Goal: Task Accomplishment & Management: Use online tool/utility

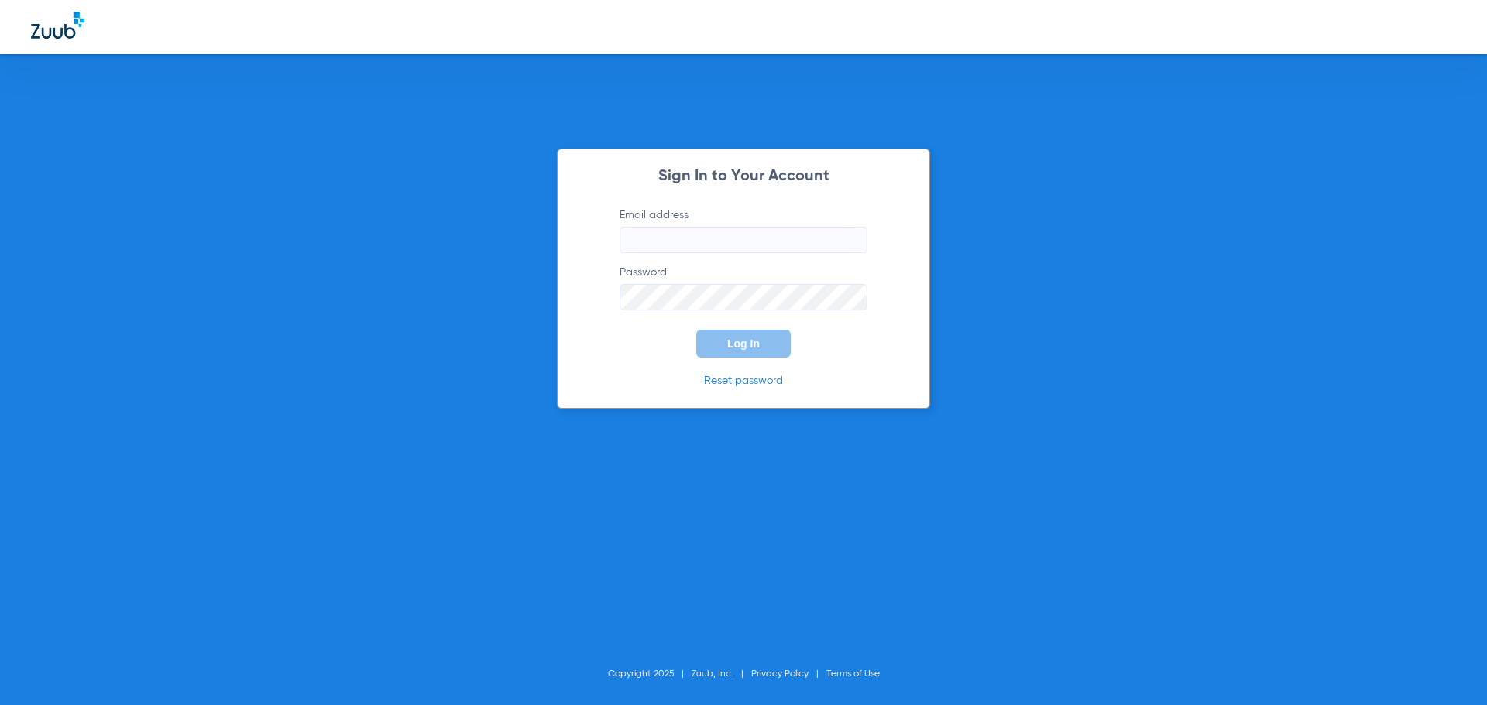
type input "[EMAIL_ADDRESS][DOMAIN_NAME]"
click at [757, 350] on button "Log In" at bounding box center [743, 344] width 94 height 28
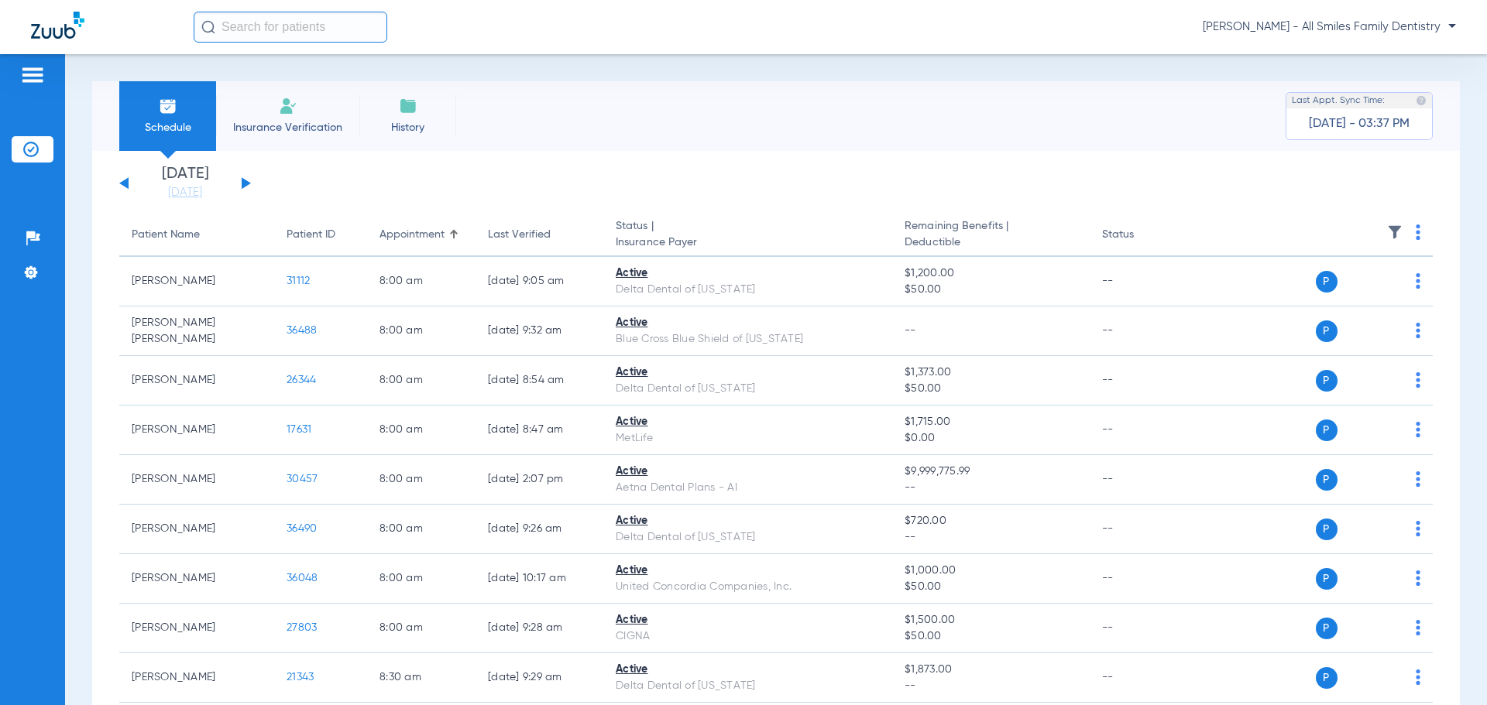
click at [246, 180] on div "[DATE] [DATE] [DATE] [DATE] [DATE] [DATE] [DATE] [DATE] [DATE] [DATE] [DATE] [D…" at bounding box center [185, 183] width 132 height 34
click at [245, 183] on button at bounding box center [246, 183] width 9 height 12
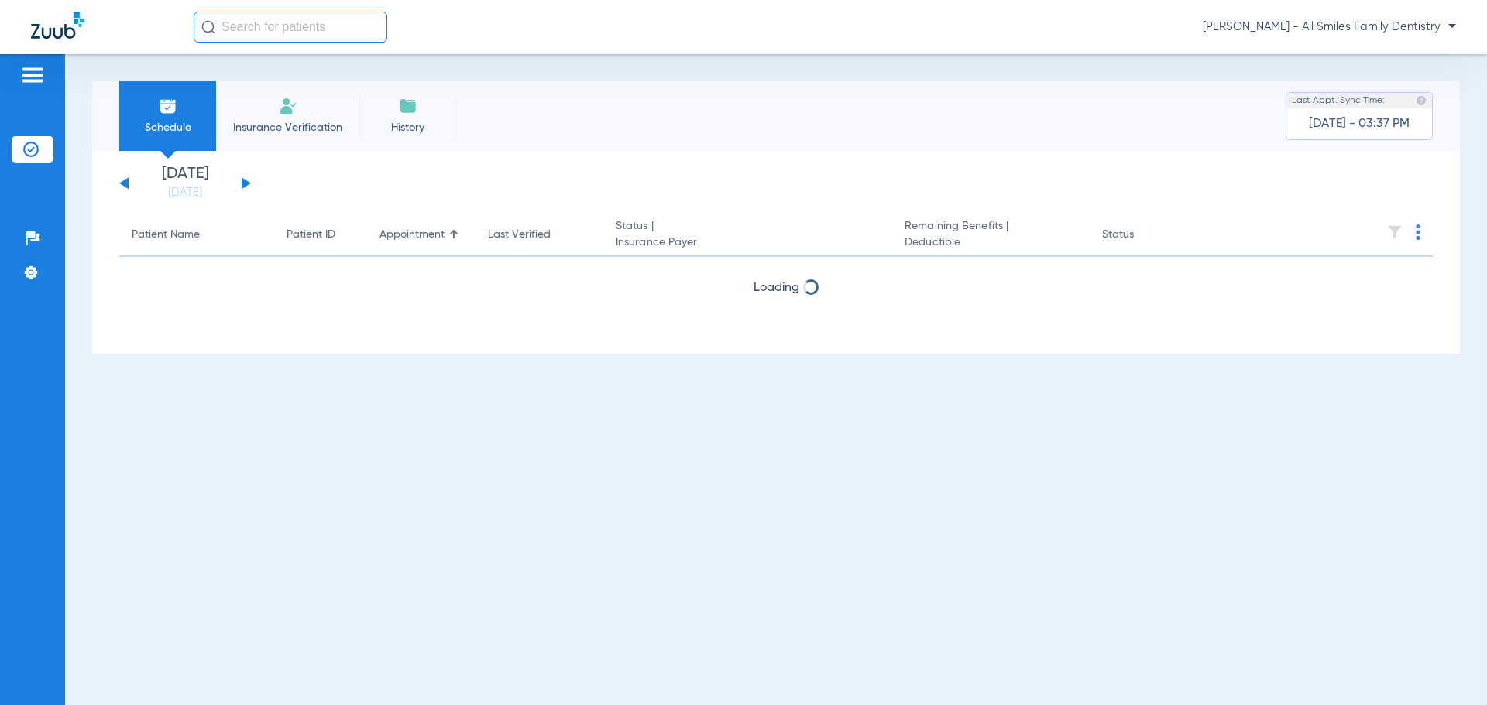
click at [245, 183] on button at bounding box center [246, 183] width 9 height 12
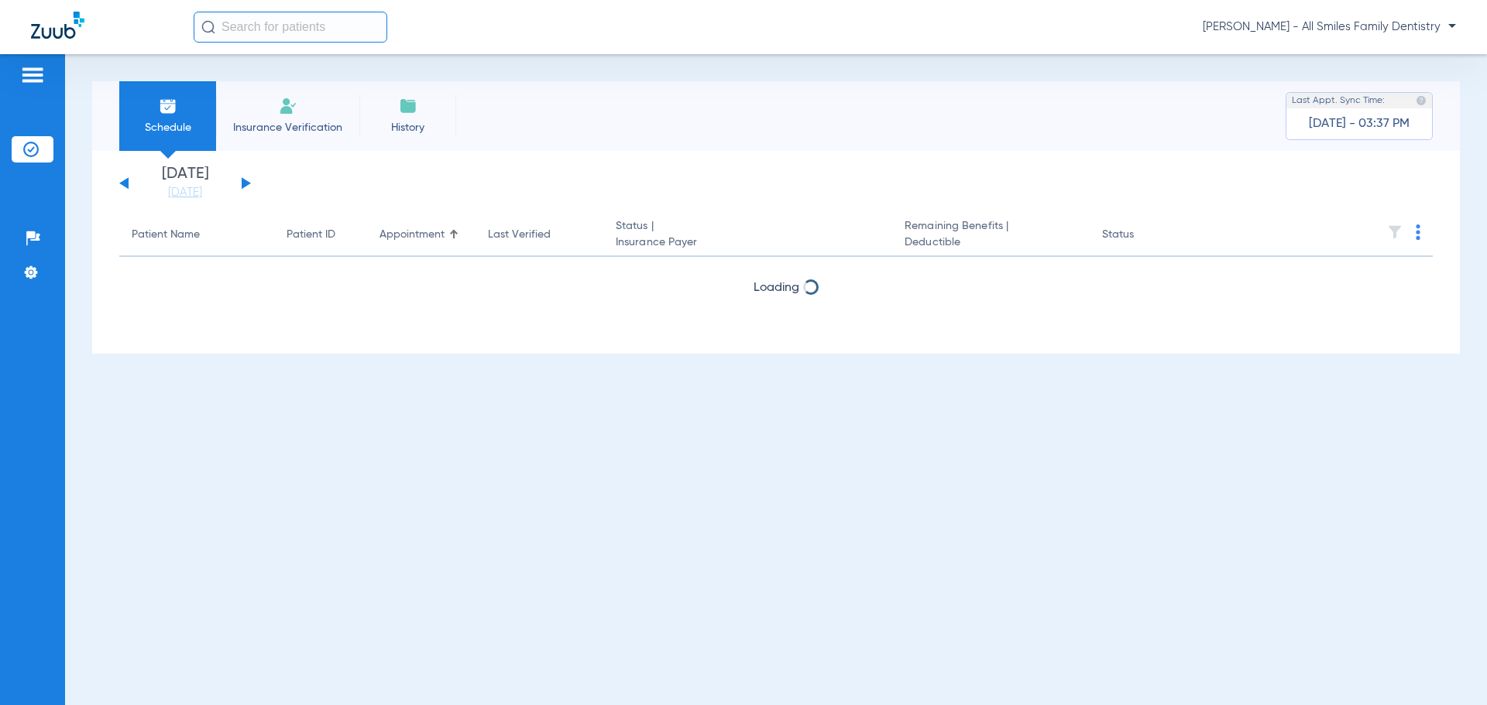
click at [245, 183] on button at bounding box center [246, 183] width 9 height 12
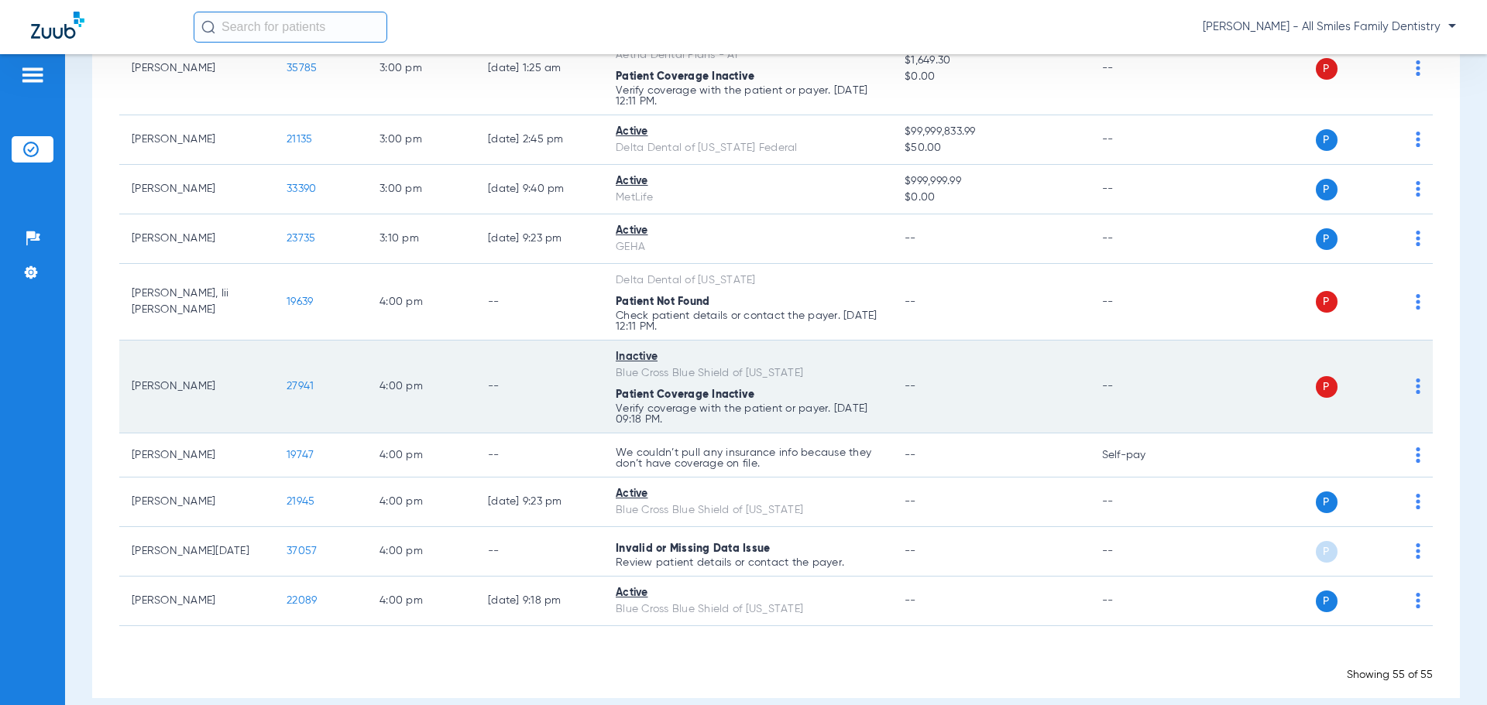
scroll to position [2767, 0]
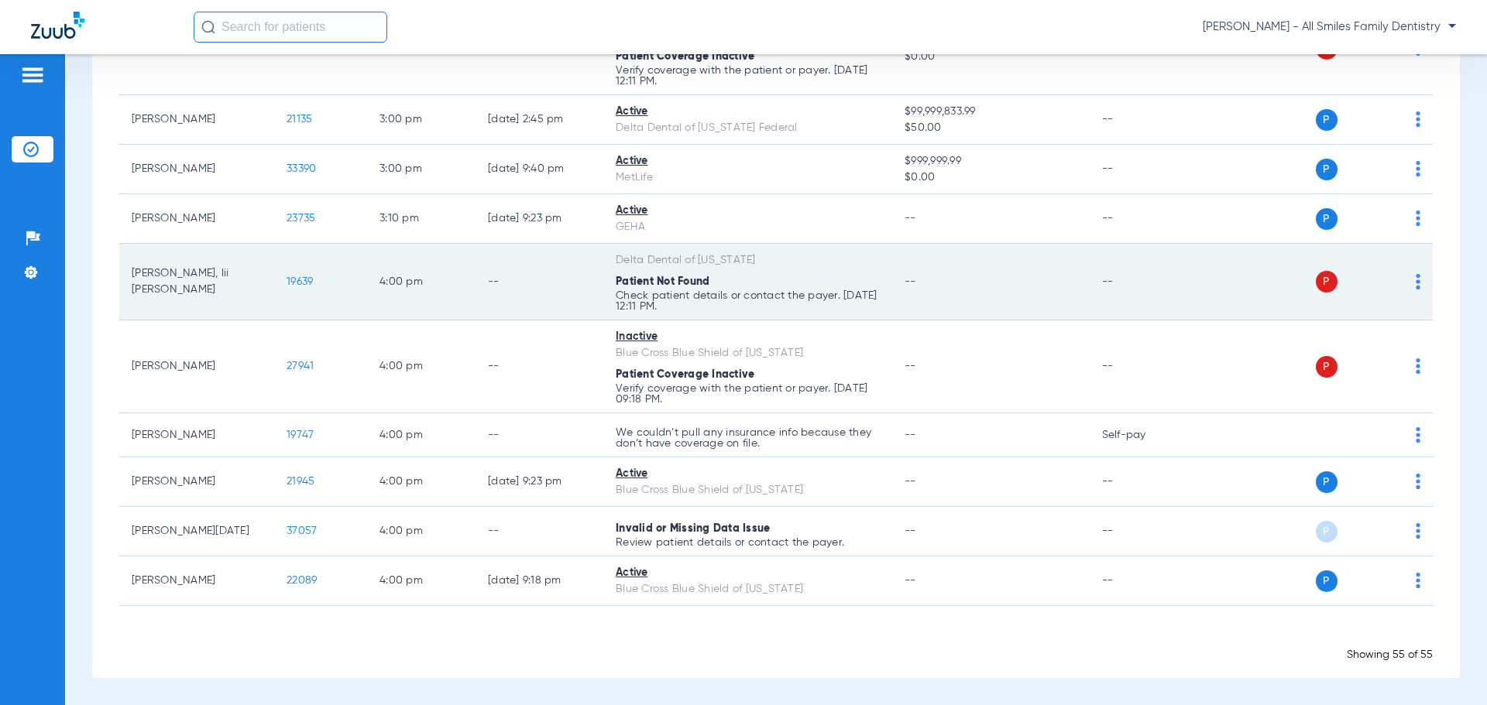
click at [309, 286] on span "19639" at bounding box center [300, 281] width 26 height 11
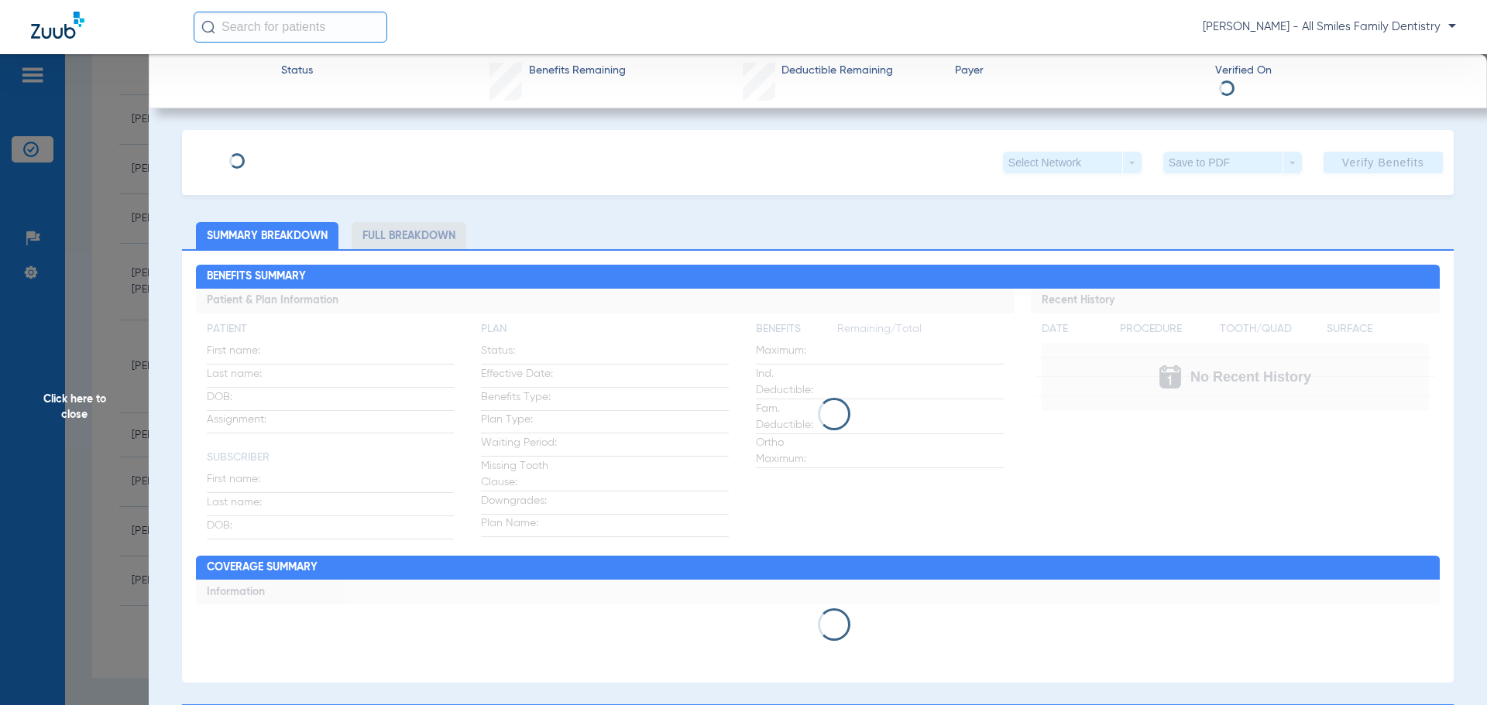
type input "[PERSON_NAME]"
type input "[DATE]"
type input "408472041"
type input "40771002"
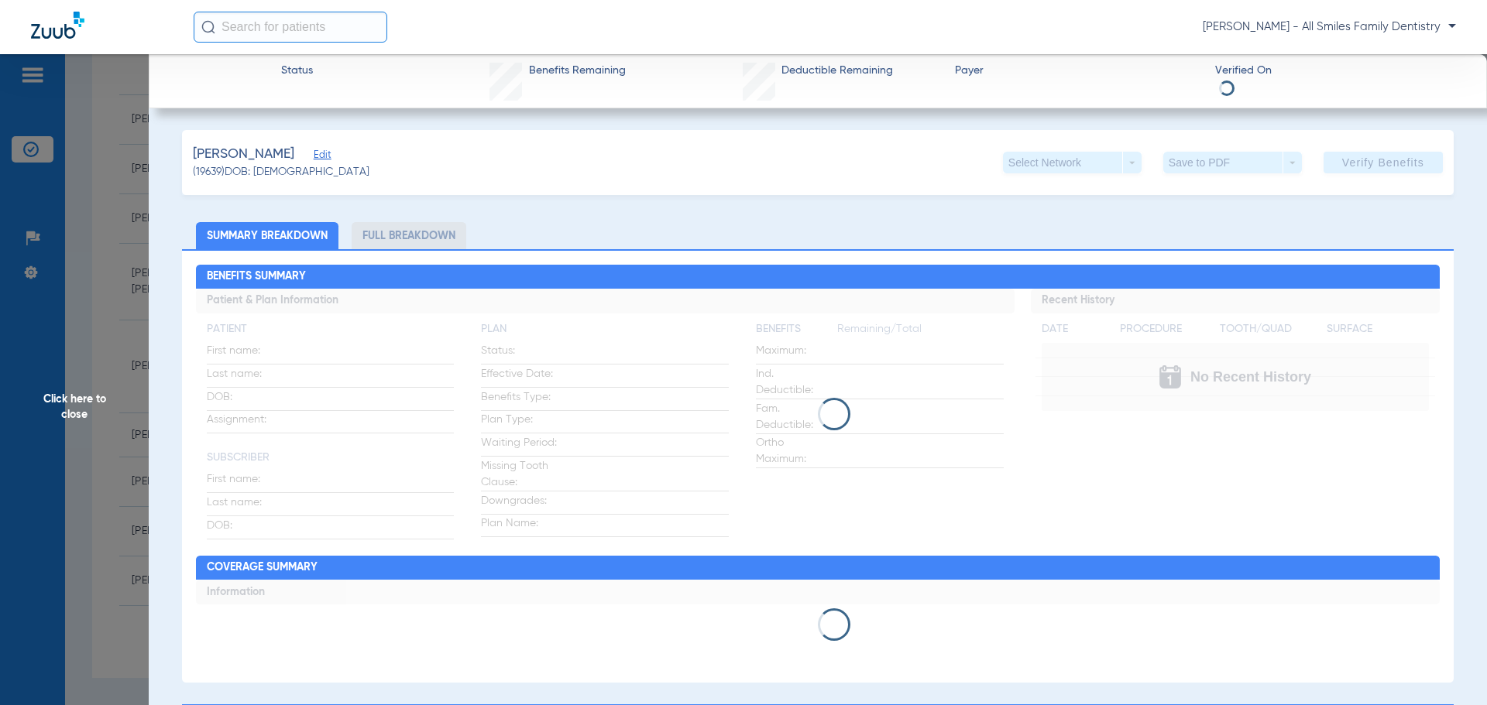
click at [328, 156] on span "Edit" at bounding box center [321, 156] width 14 height 15
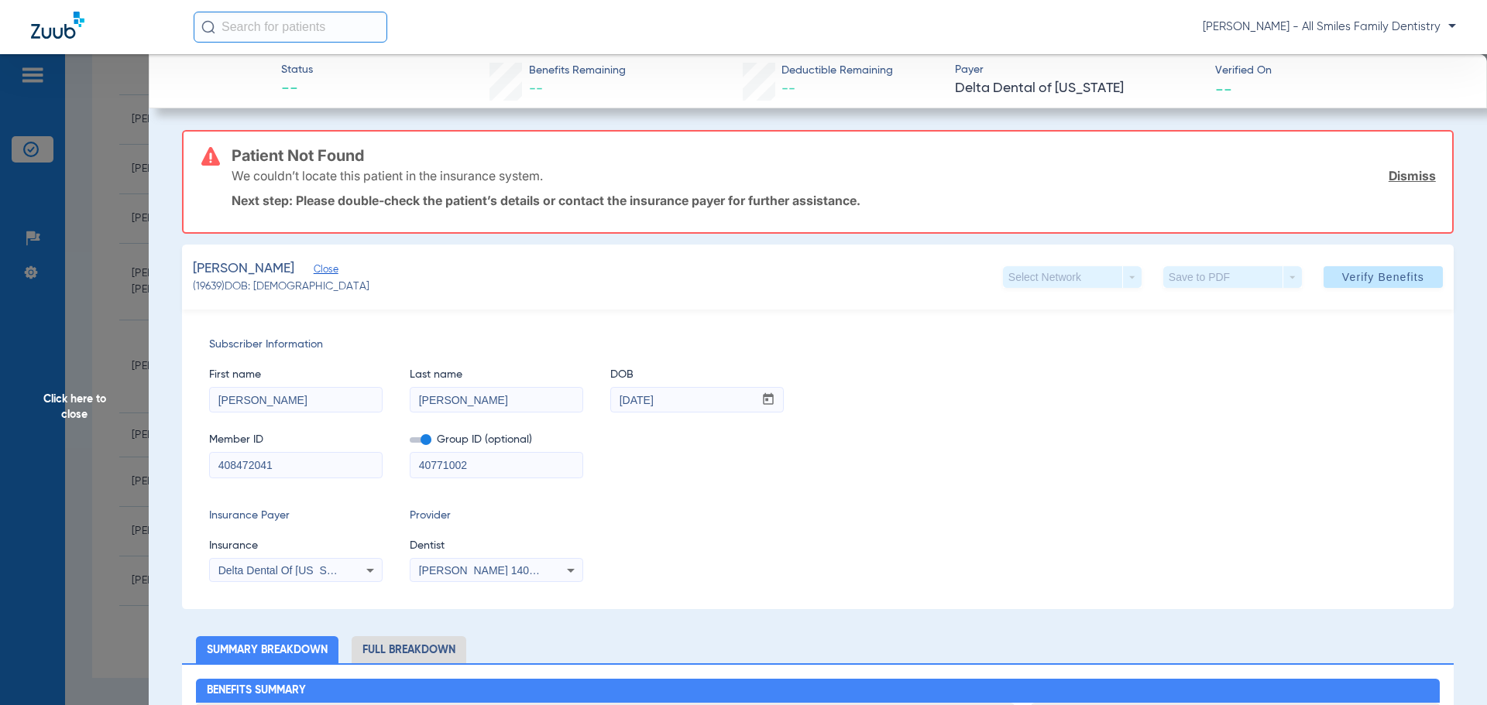
drag, startPoint x: 289, startPoint y: 464, endPoint x: 201, endPoint y: 471, distance: 87.8
click at [201, 471] on div "Subscriber Information First name [PERSON_NAME] Last name [PERSON_NAME] DOB mm …" at bounding box center [817, 460] width 1271 height 300
type input "4"
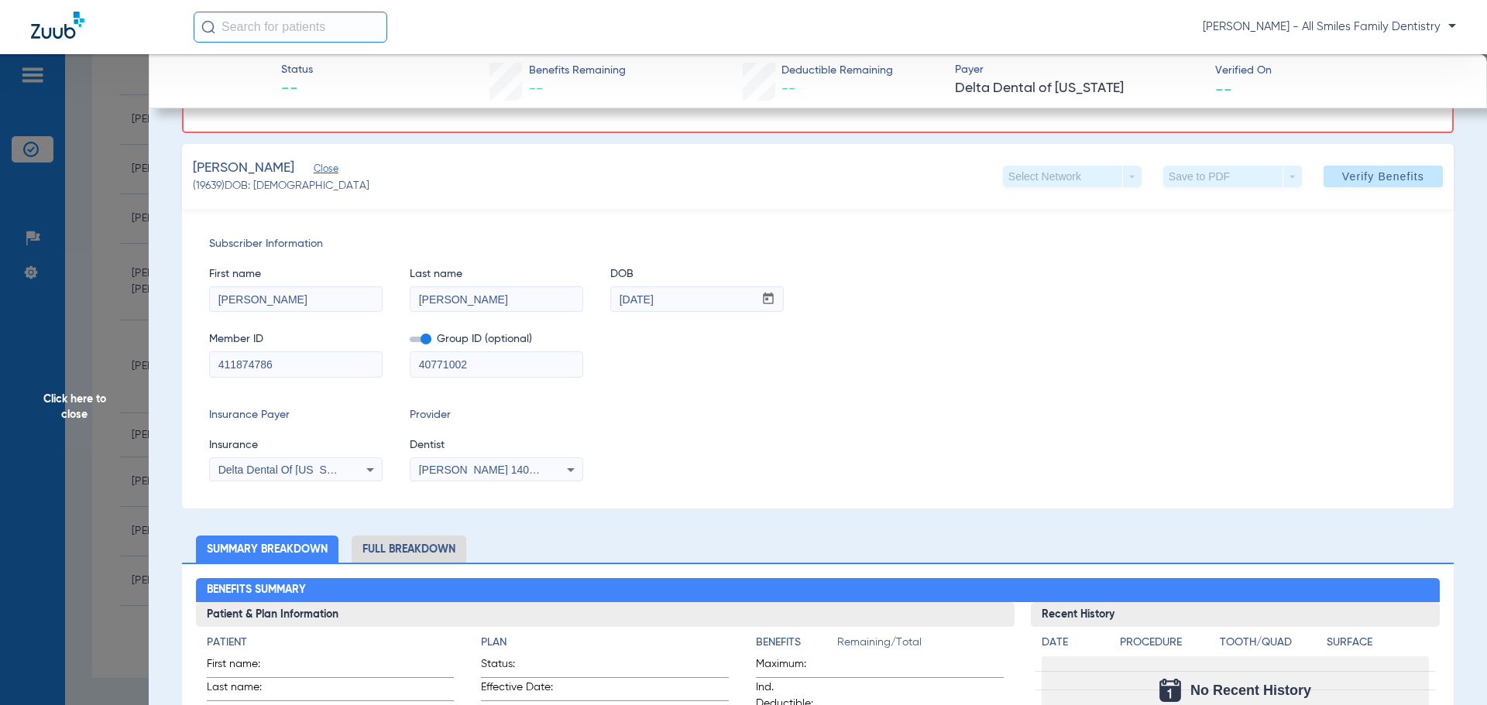
scroll to position [0, 0]
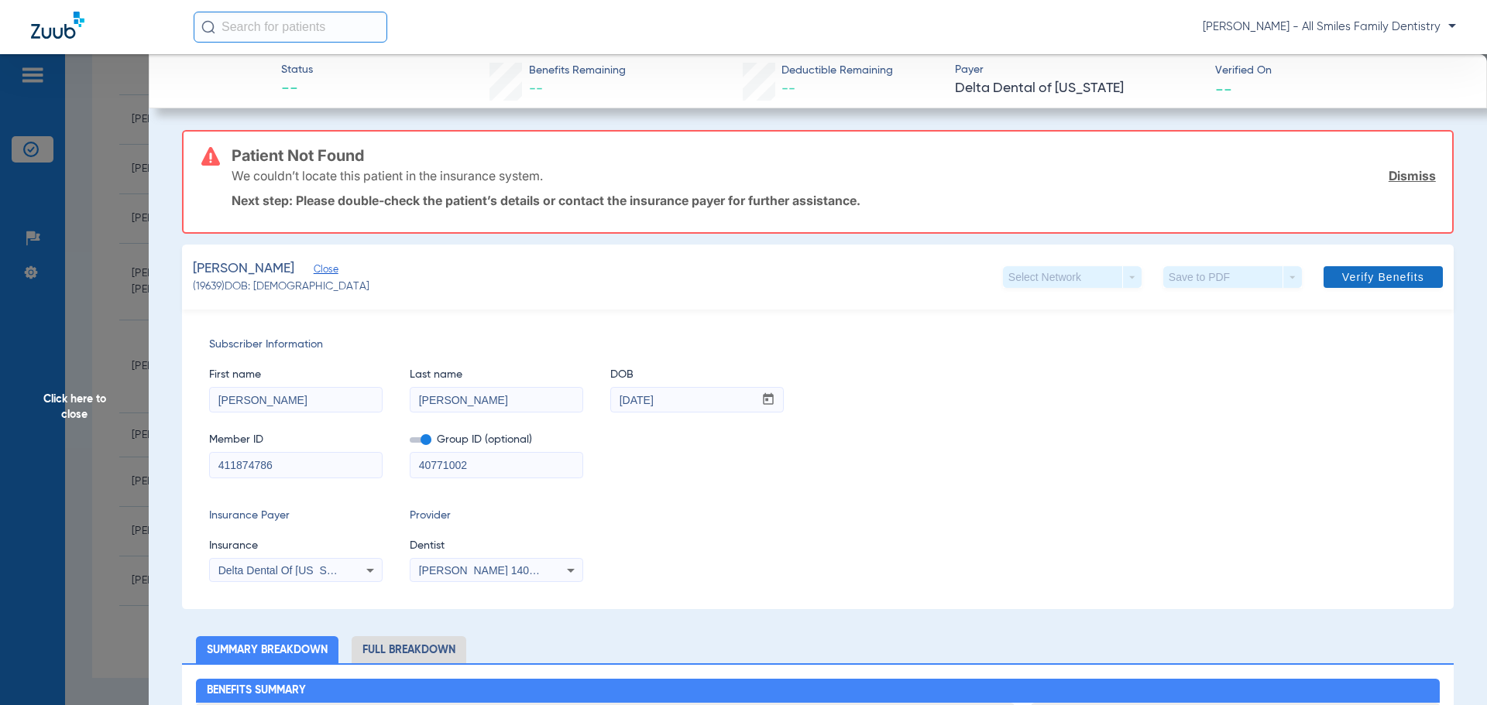
type input "411874786"
click at [1374, 282] on span "Verify Benefits" at bounding box center [1383, 277] width 82 height 12
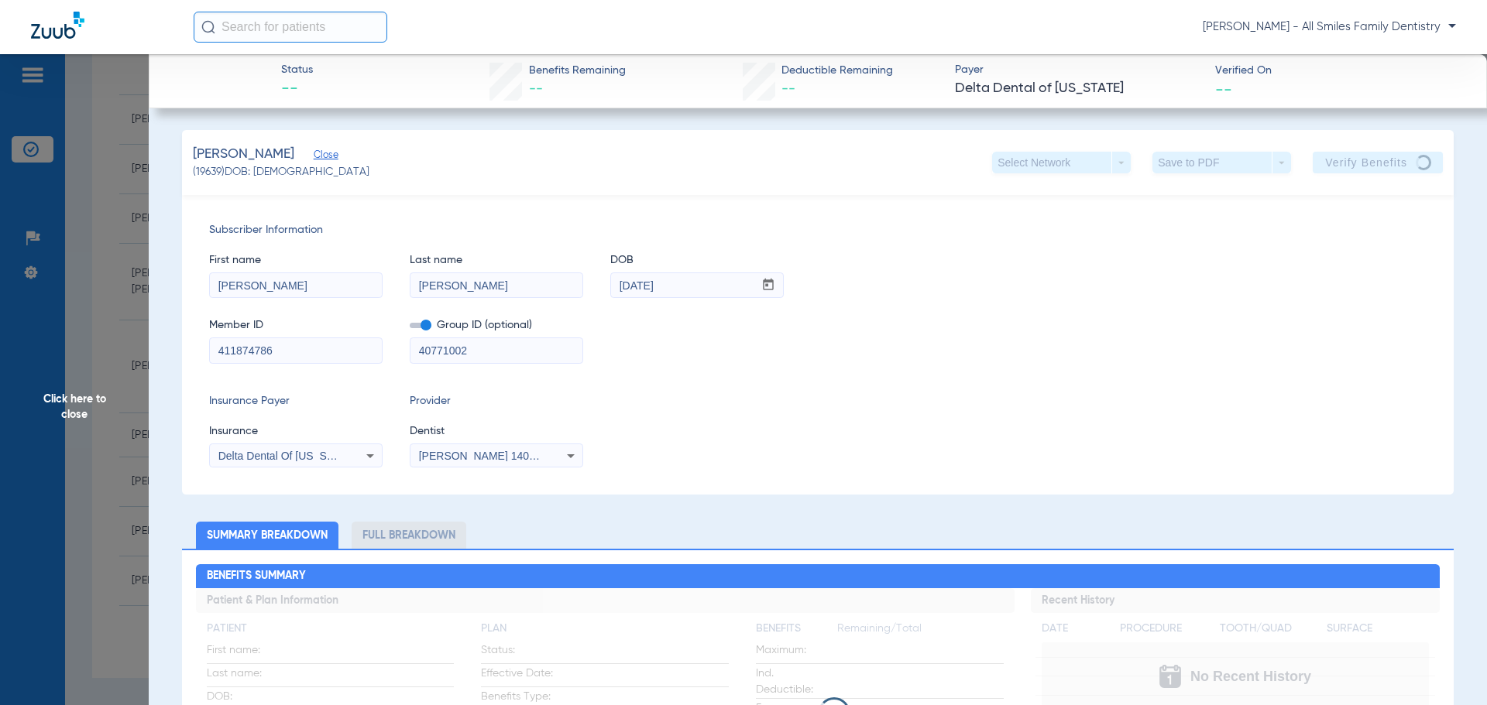
click at [52, 408] on span "Click here to close" at bounding box center [74, 406] width 149 height 705
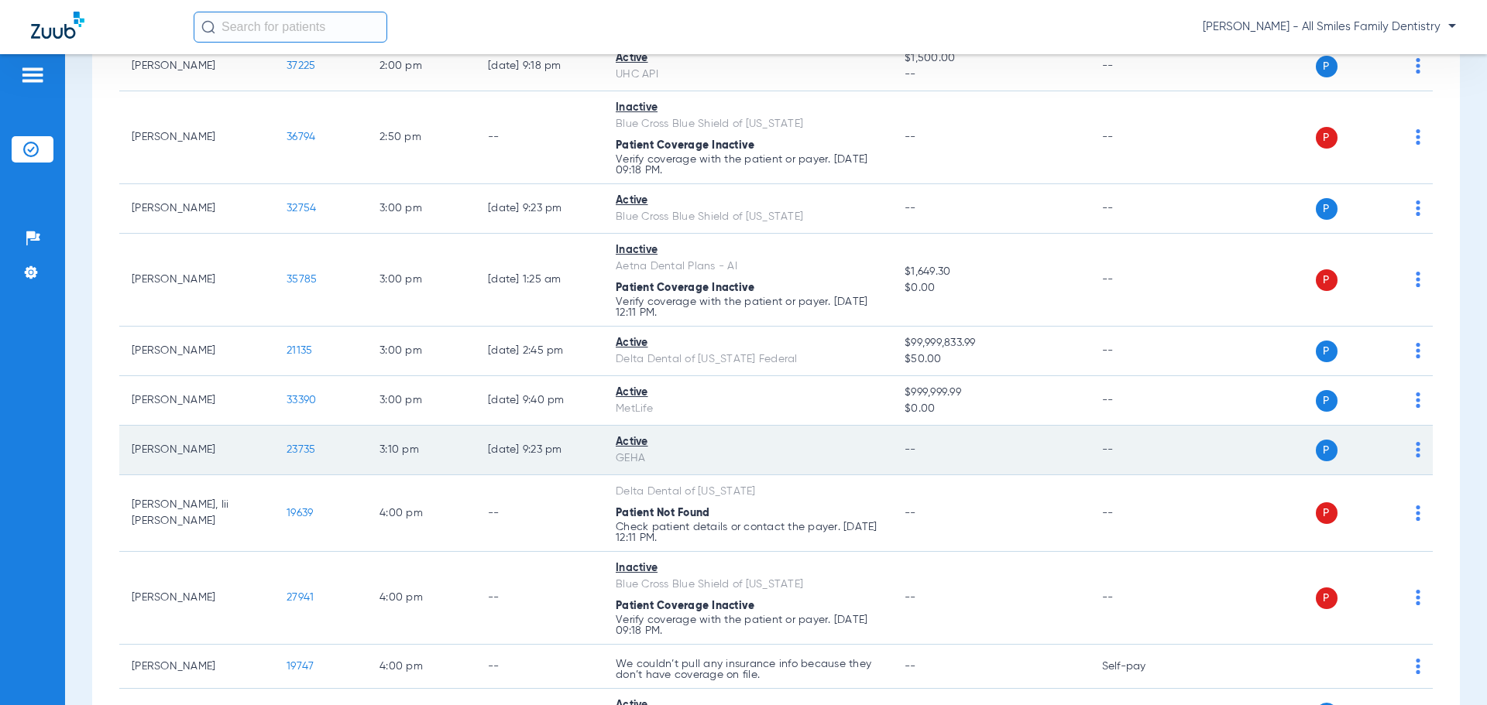
scroll to position [2534, 0]
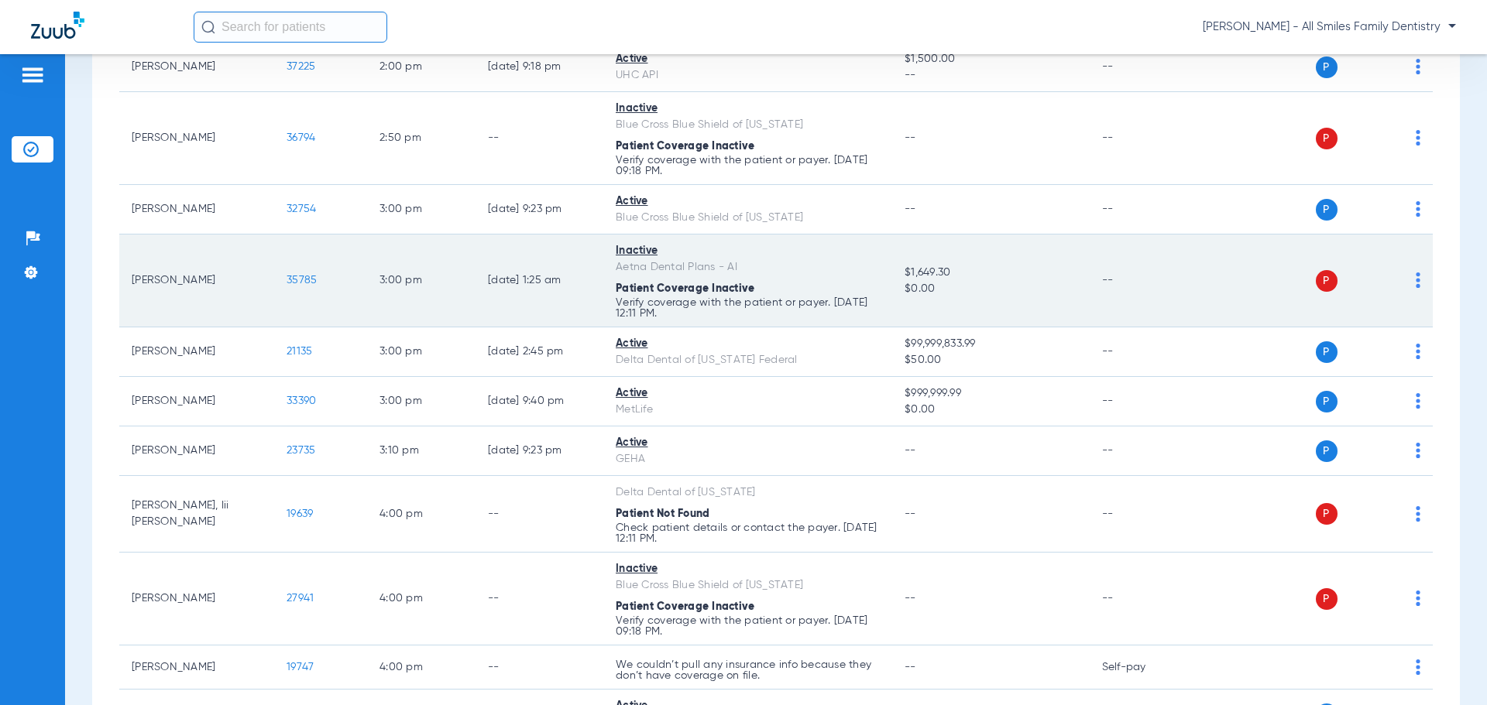
click at [294, 282] on span "35785" at bounding box center [302, 280] width 30 height 11
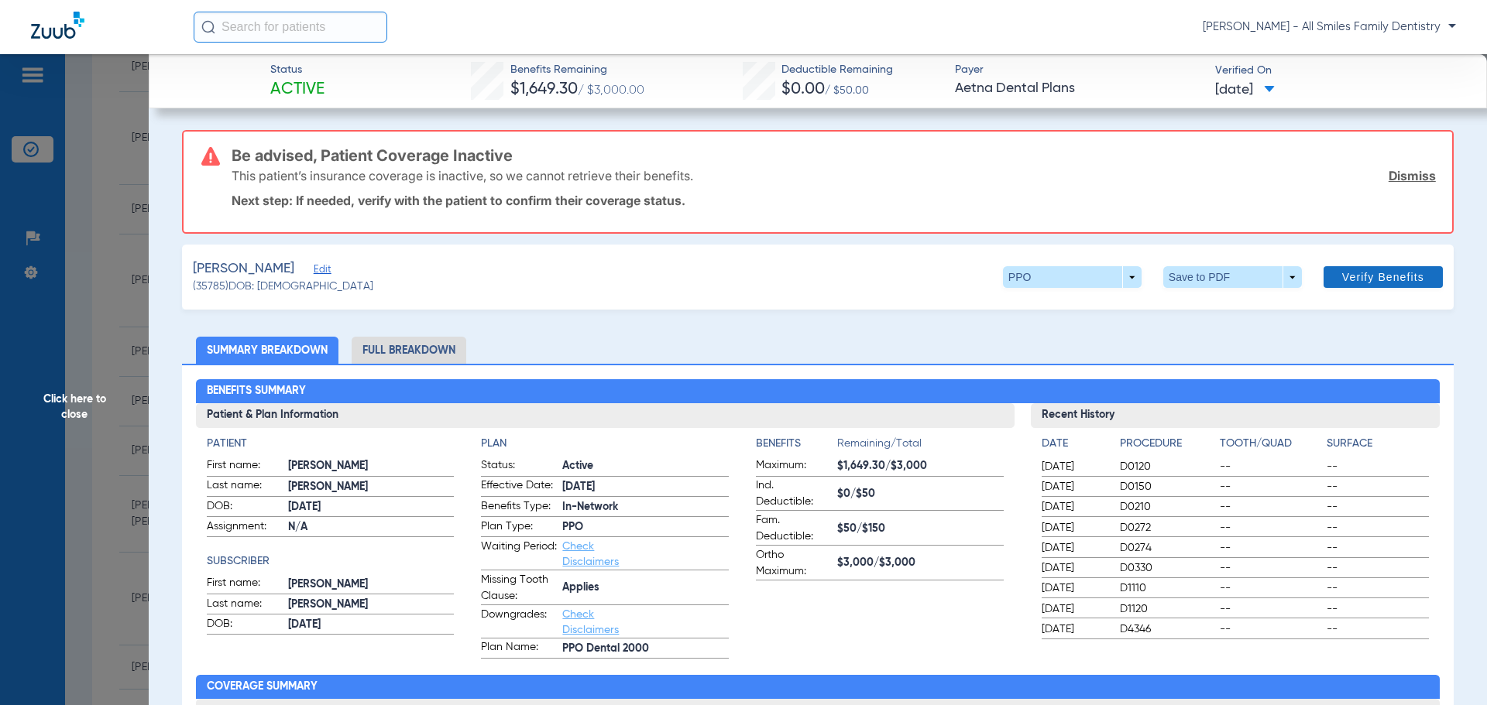
click at [1347, 287] on span at bounding box center [1382, 277] width 119 height 37
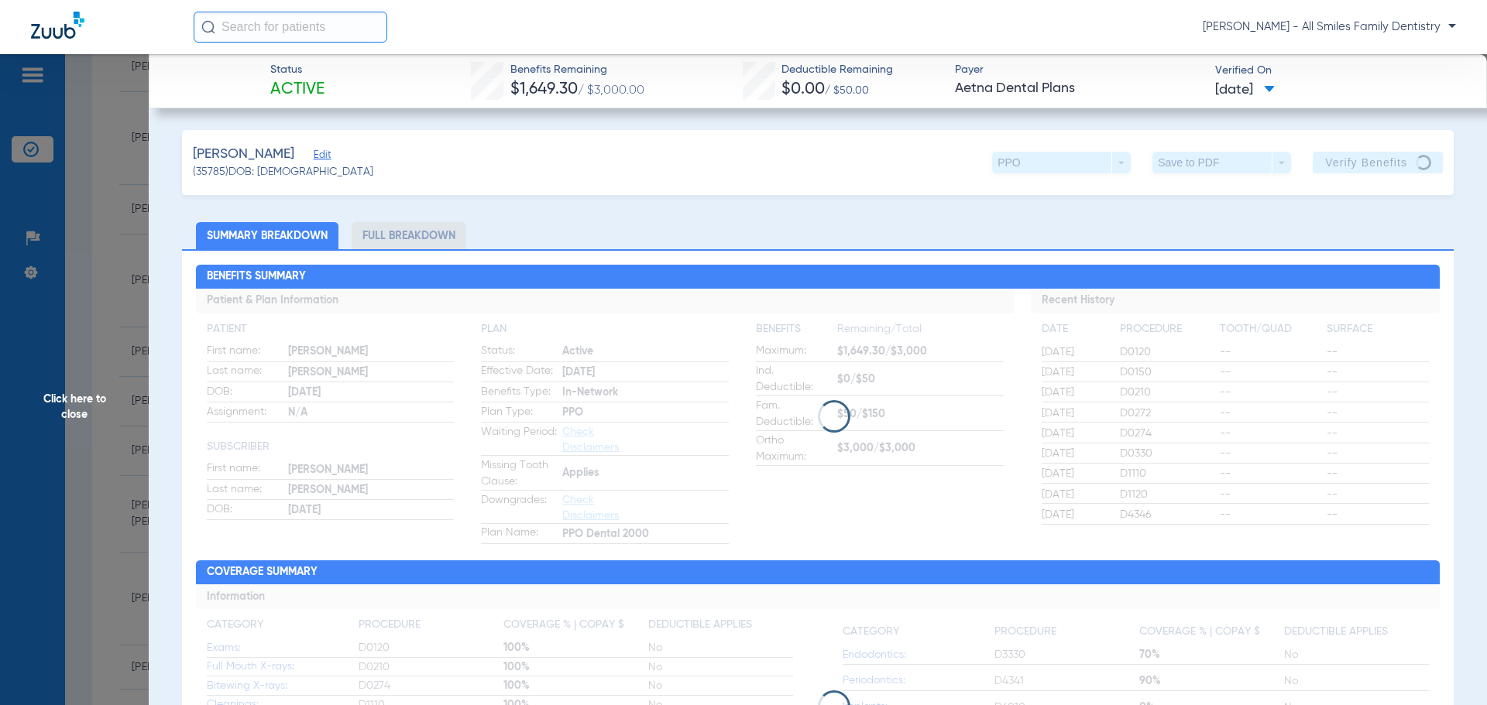
click at [314, 156] on span "Edit" at bounding box center [321, 156] width 14 height 15
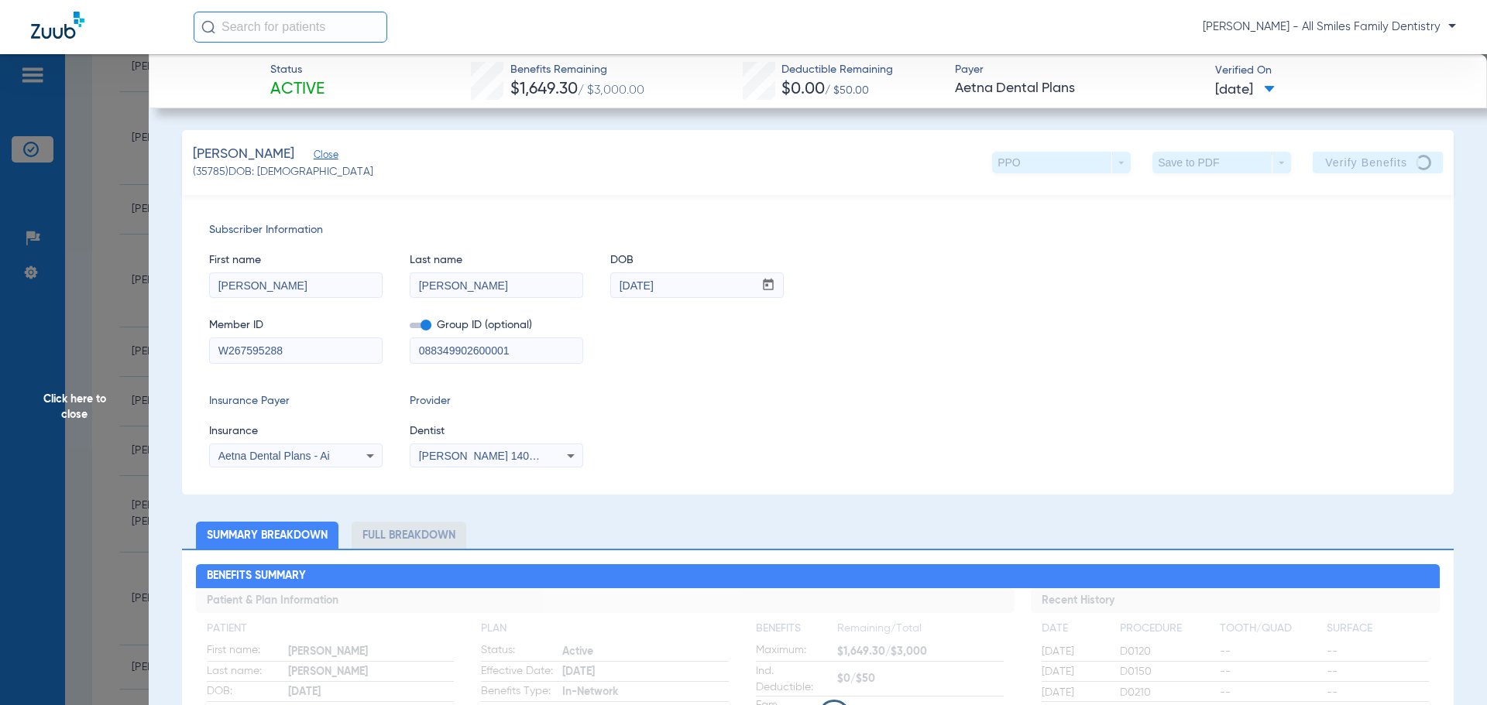
click at [359, 452] on div "Aetna Dental Plans - Ai" at bounding box center [296, 456] width 172 height 19
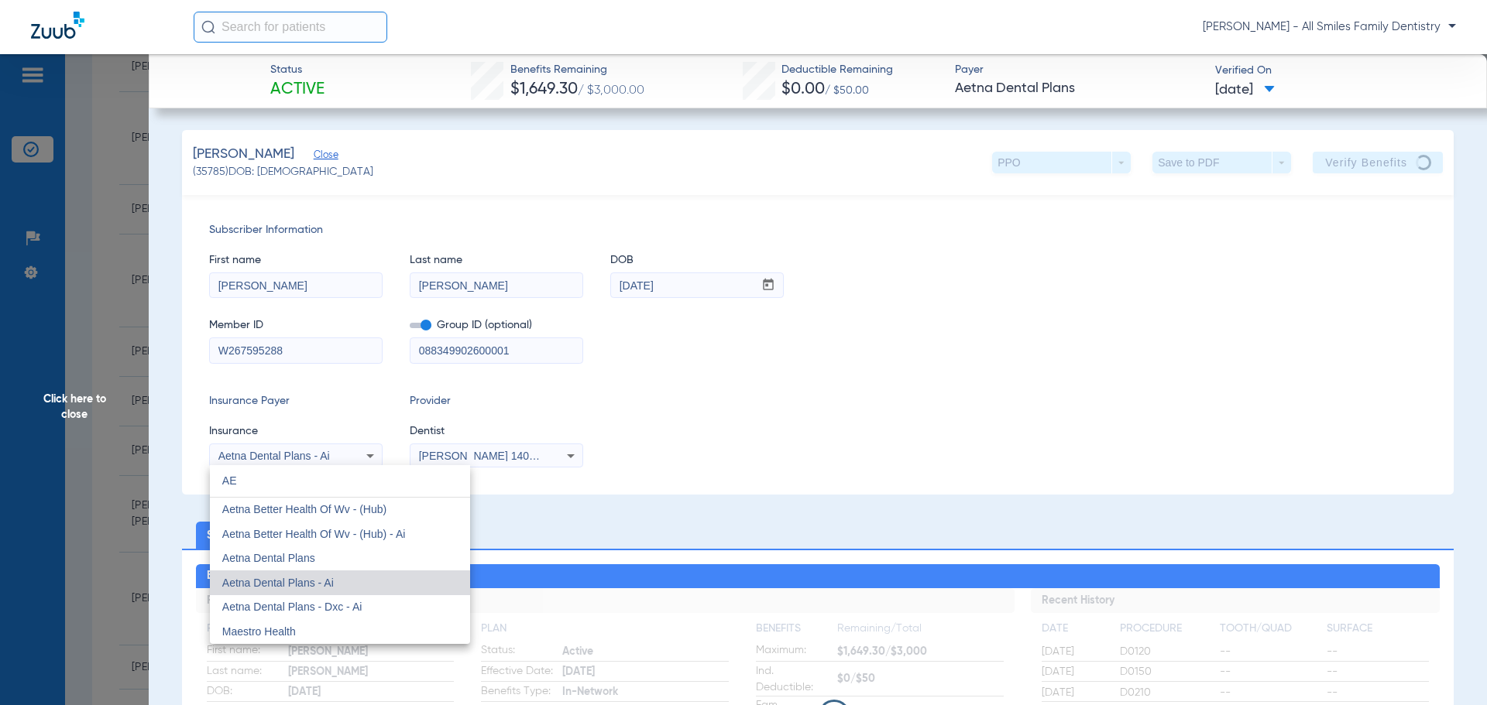
scroll to position [0, 0]
type input "AETNA"
click at [262, 562] on span "Aetna Dental Plans" at bounding box center [268, 558] width 93 height 12
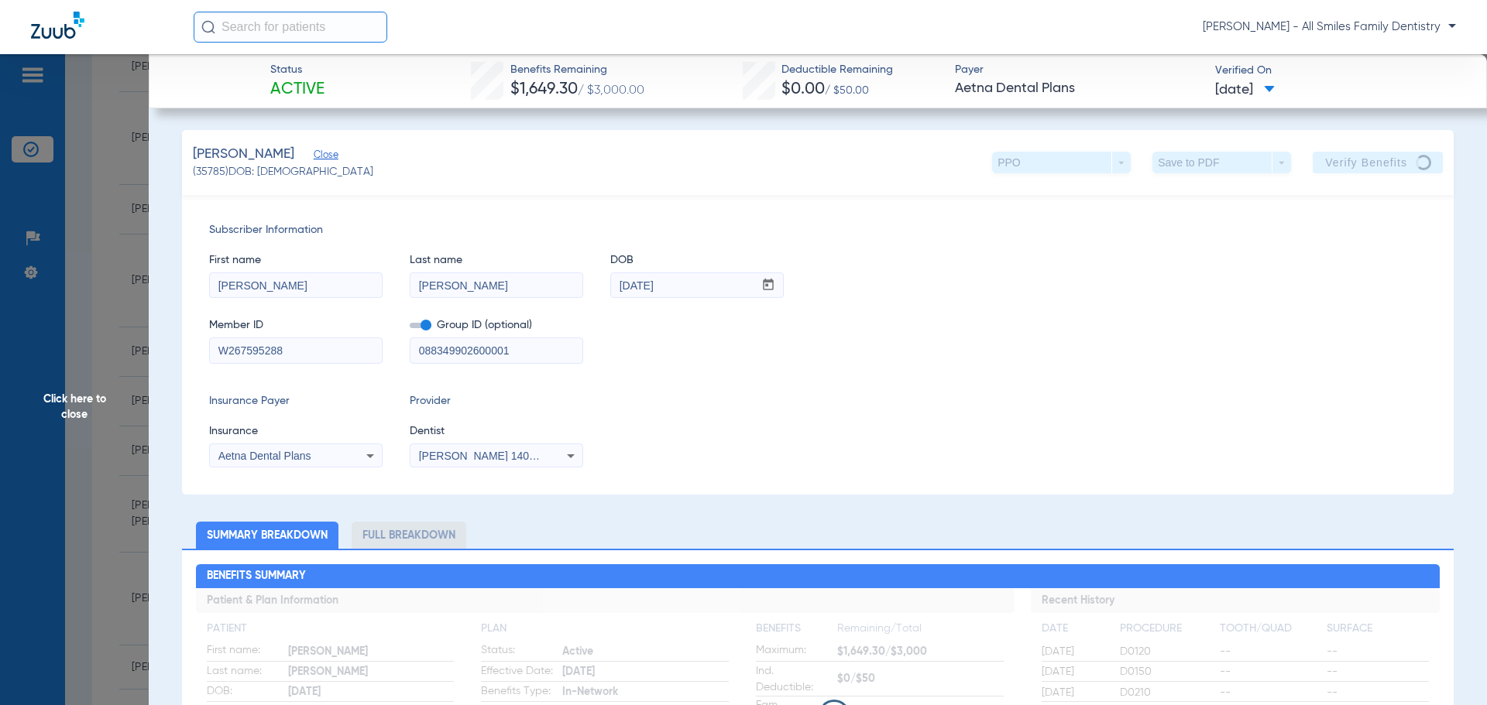
click at [67, 409] on span "Click here to close" at bounding box center [74, 406] width 149 height 705
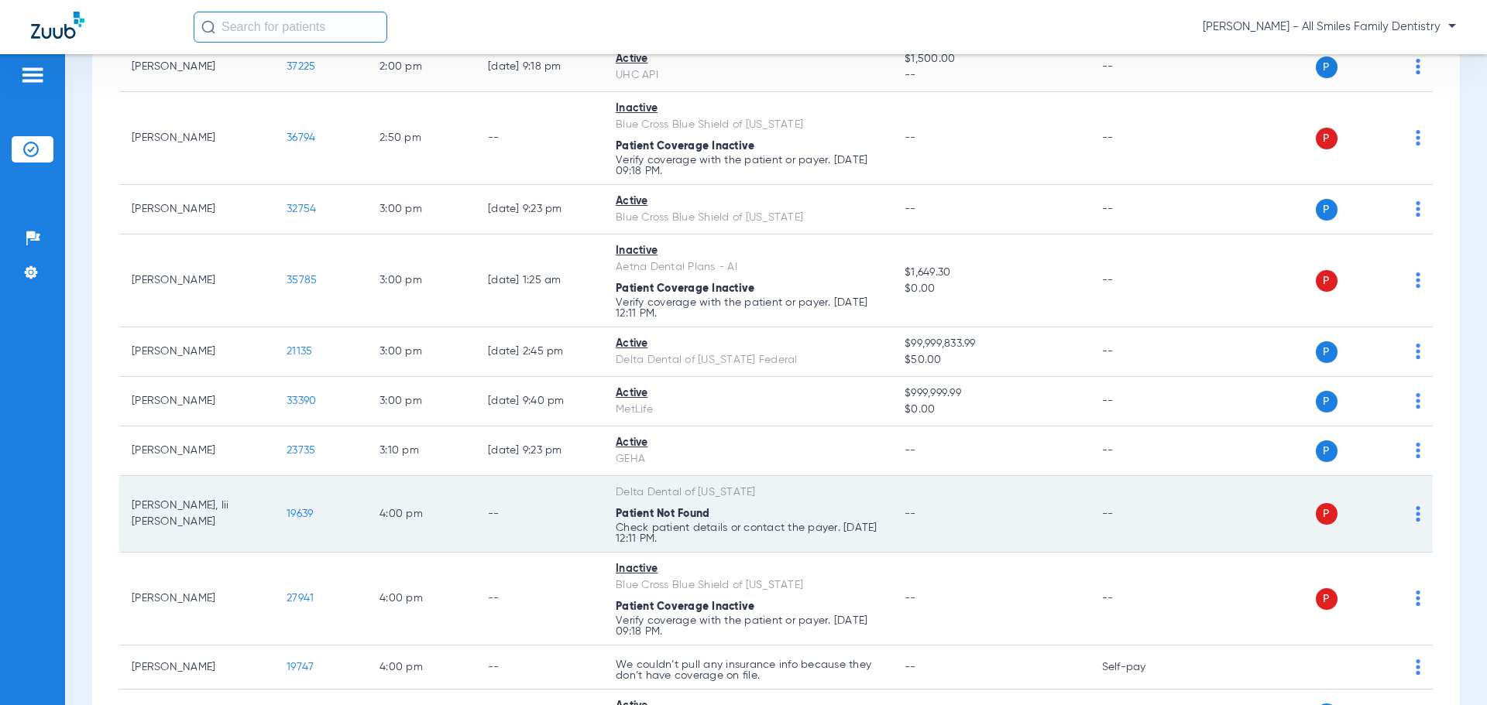
click at [307, 516] on span "19639" at bounding box center [300, 514] width 26 height 11
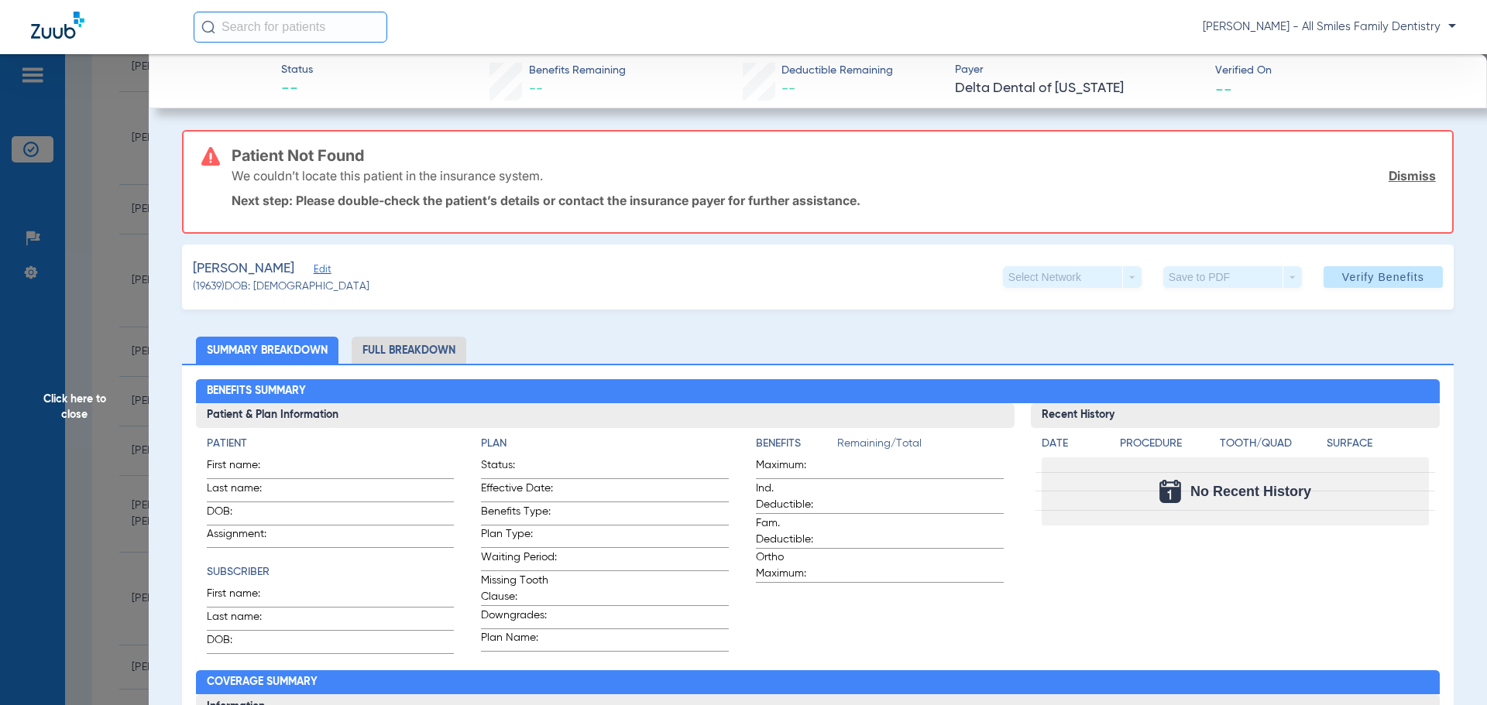
click at [328, 269] on span "Edit" at bounding box center [321, 271] width 14 height 15
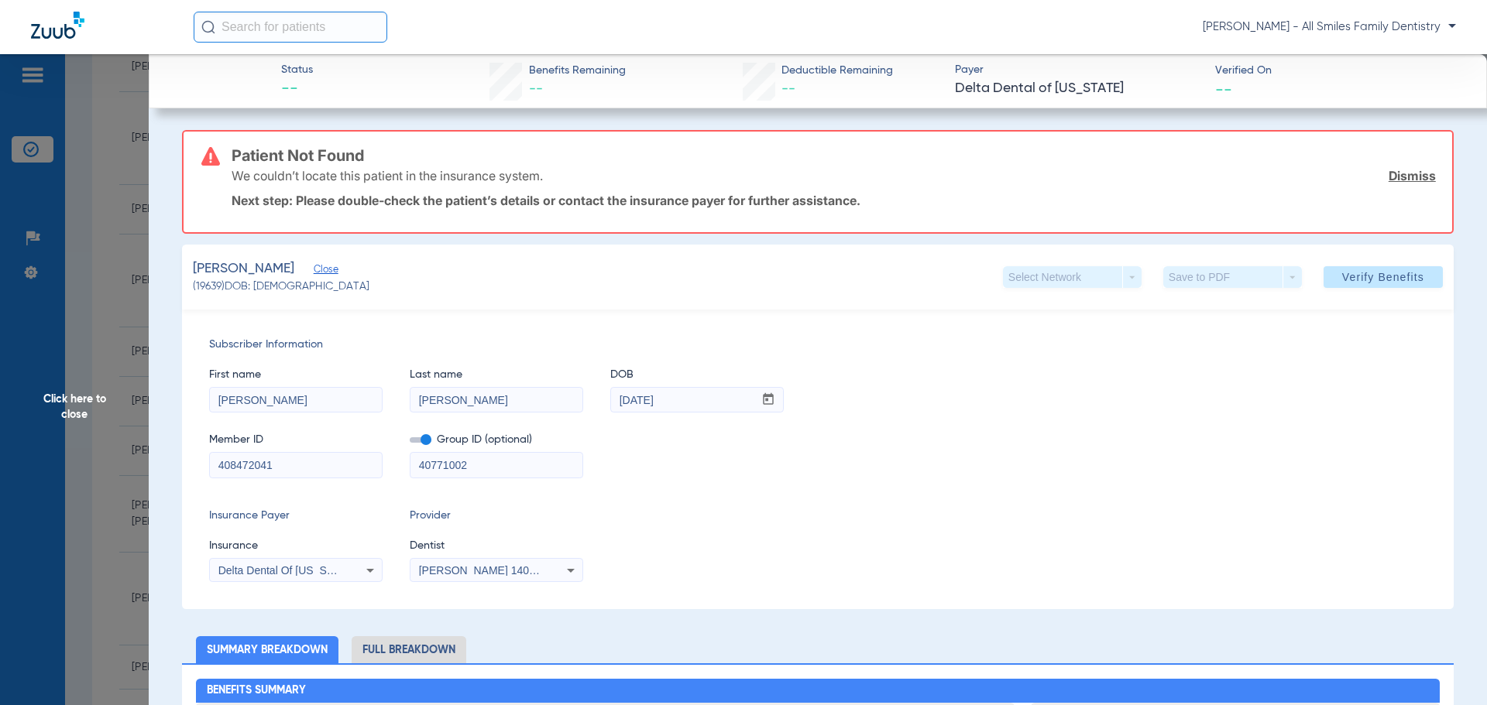
drag, startPoint x: 284, startPoint y: 468, endPoint x: 193, endPoint y: 462, distance: 91.5
click at [193, 462] on div "Subscriber Information First name [PERSON_NAME] Last name [PERSON_NAME] DOB mm …" at bounding box center [817, 460] width 1271 height 300
type input "411874786"
drag, startPoint x: 481, startPoint y: 469, endPoint x: 384, endPoint y: 473, distance: 96.9
click at [384, 473] on div "Member ID 411874786 Group ID (optional) 40771002" at bounding box center [817, 448] width 1217 height 60
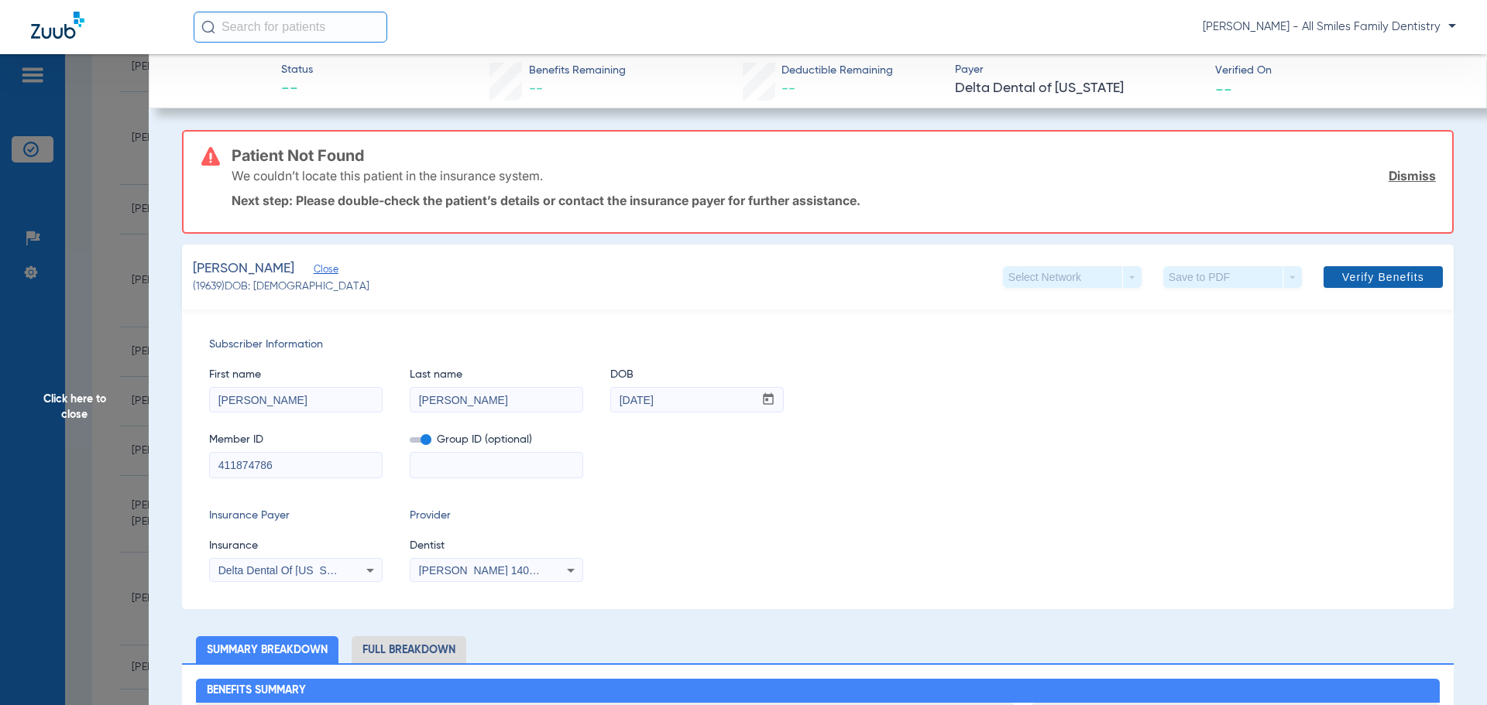
click at [1364, 287] on span at bounding box center [1382, 277] width 119 height 37
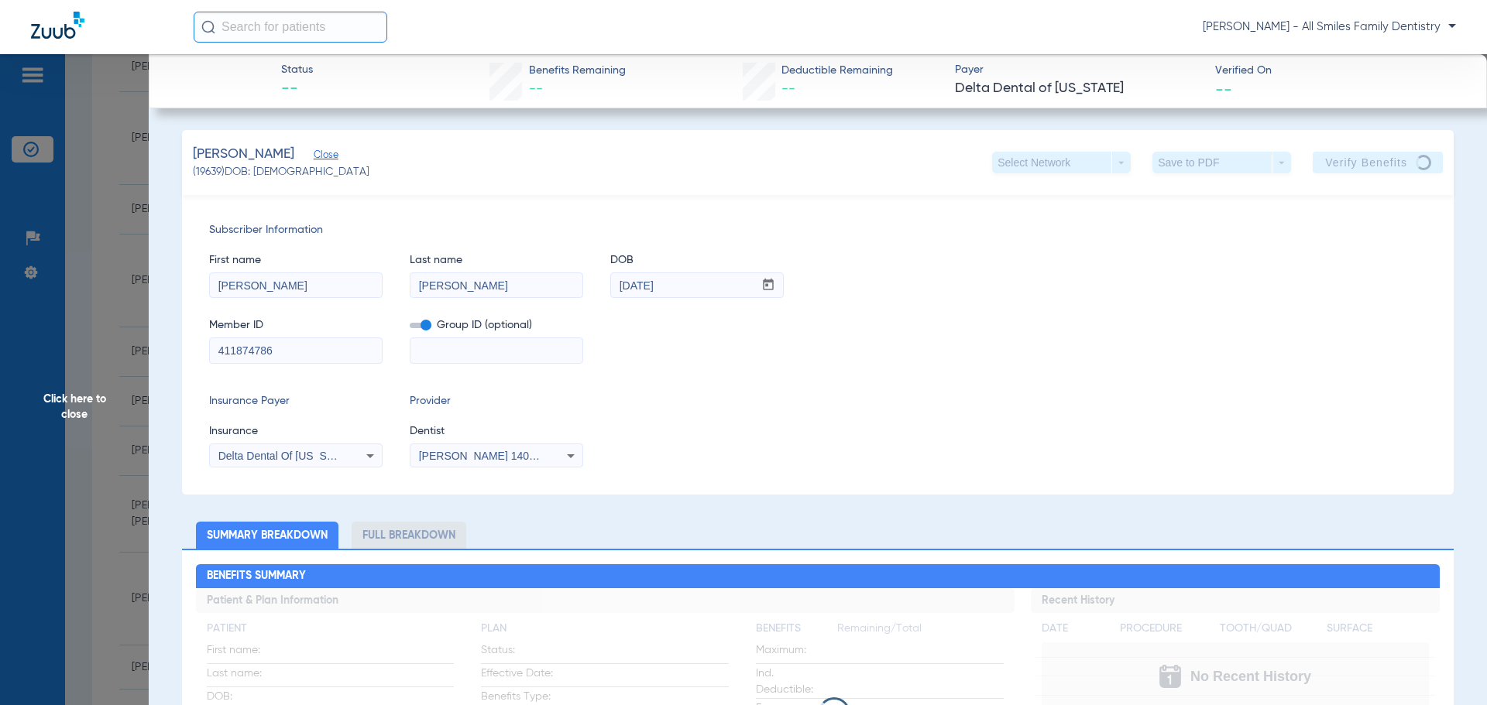
click at [90, 409] on span "Click here to close" at bounding box center [74, 406] width 149 height 705
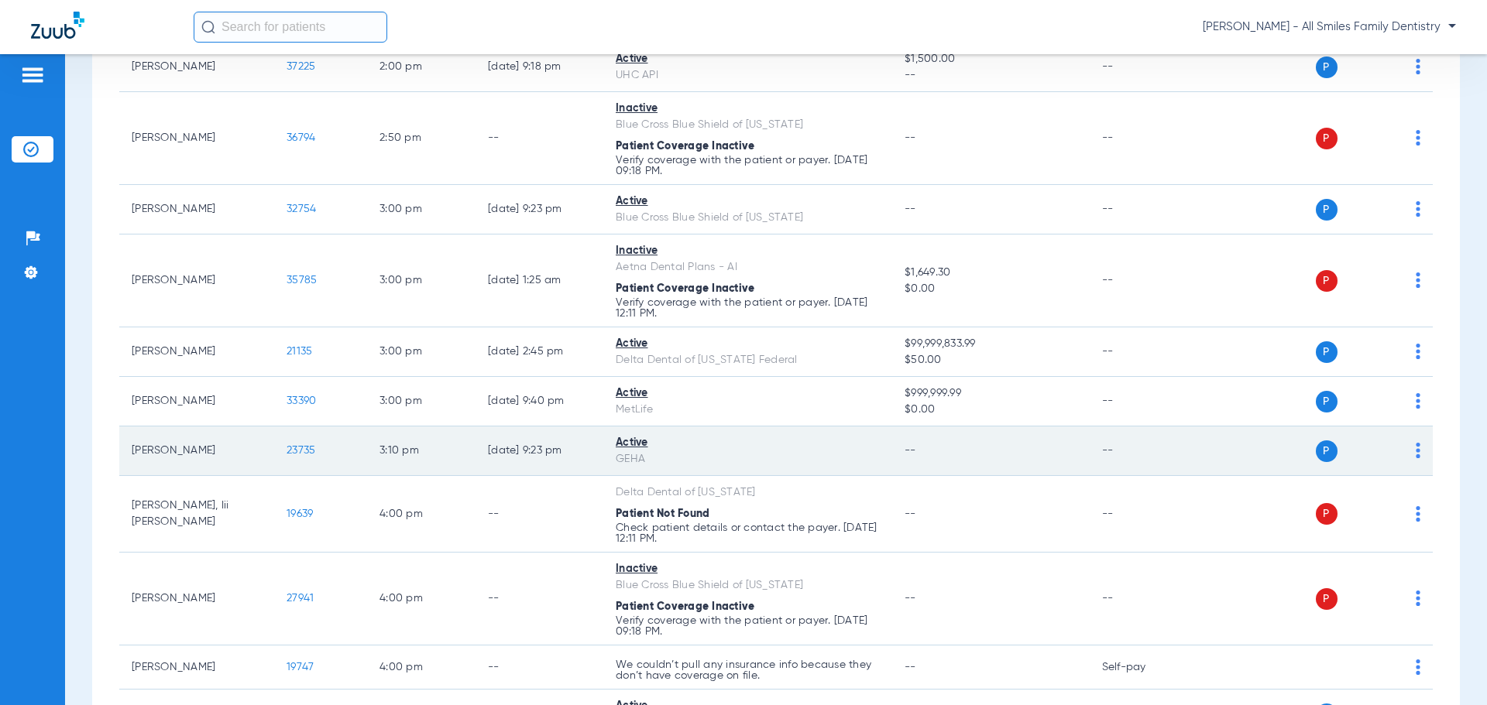
scroll to position [2457, 0]
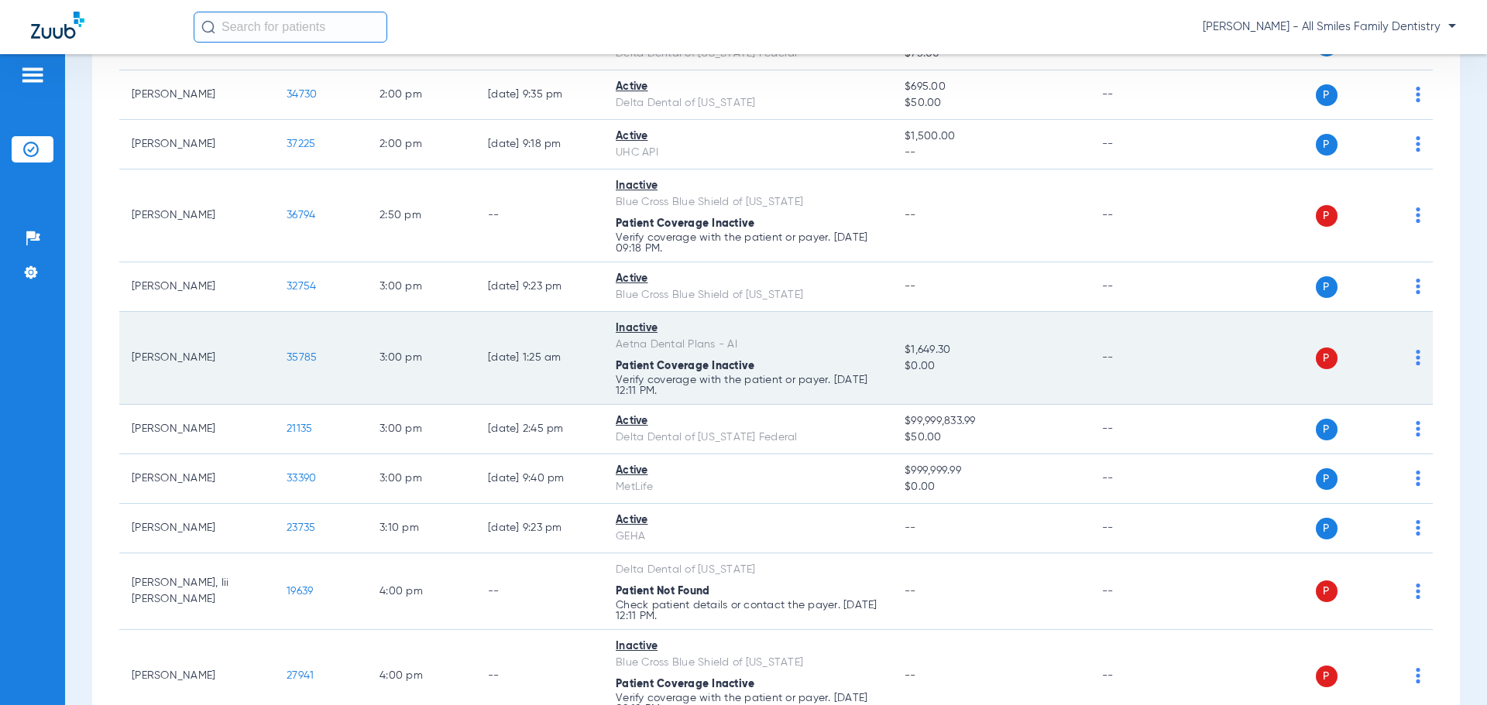
click at [304, 357] on span "35785" at bounding box center [302, 357] width 30 height 11
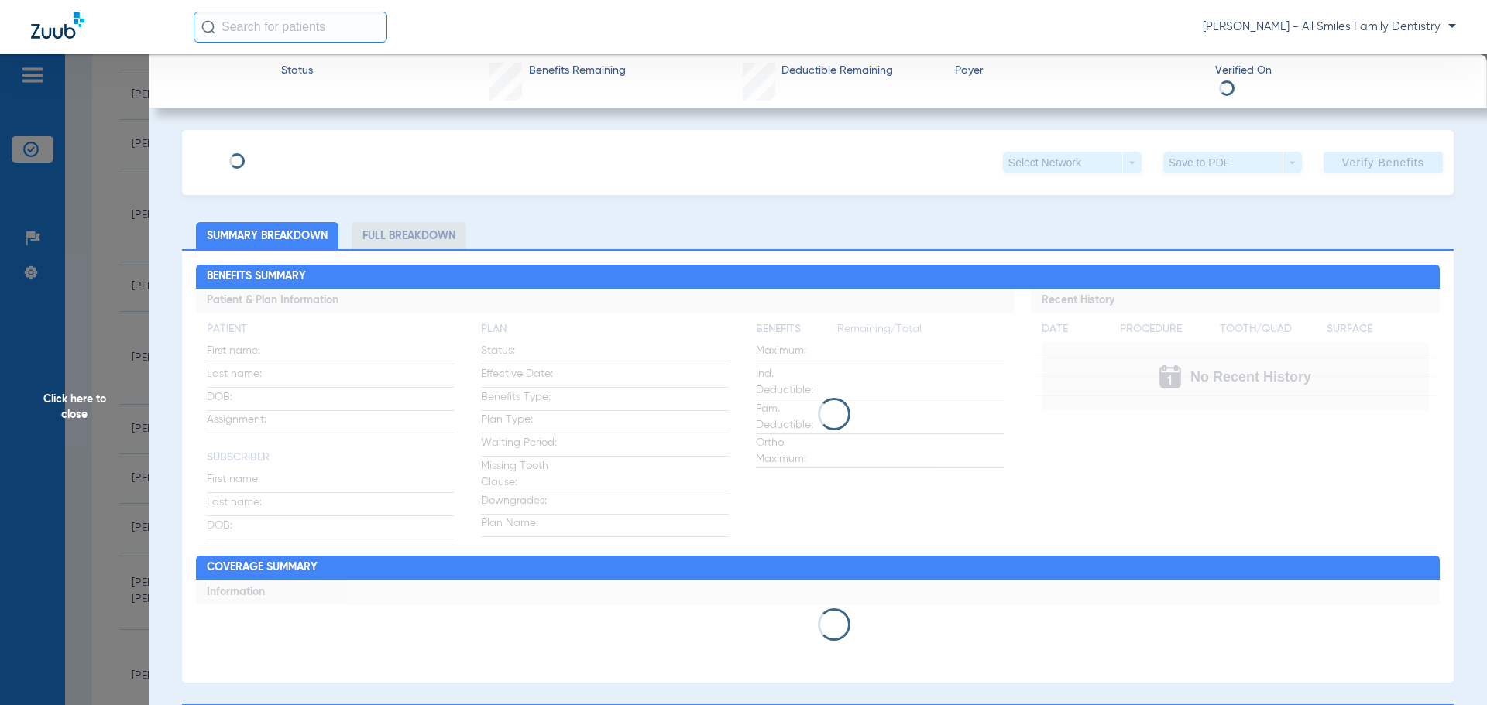
type input "[PERSON_NAME]"
type input "[DATE]"
type input "W267595288"
type input "088349902600001"
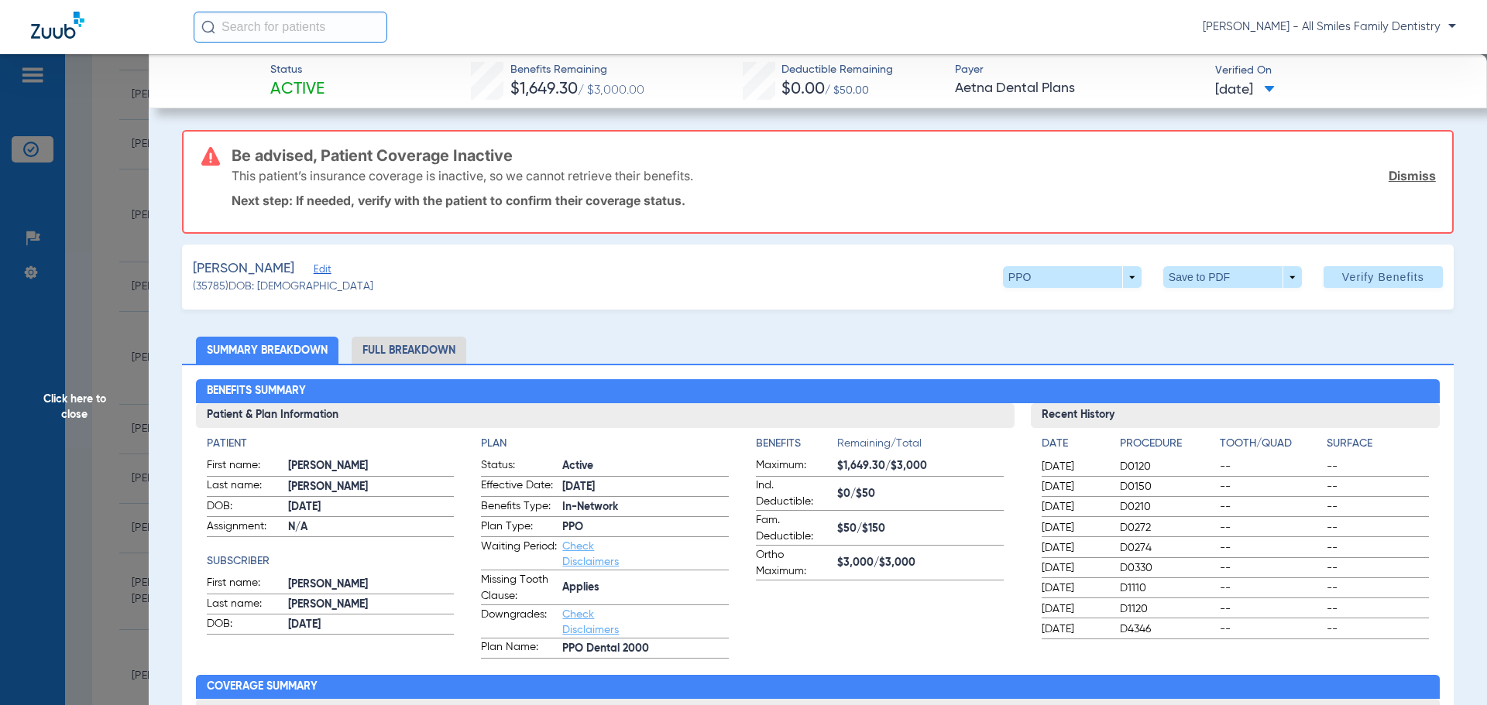
click at [314, 273] on span "Edit" at bounding box center [321, 271] width 14 height 15
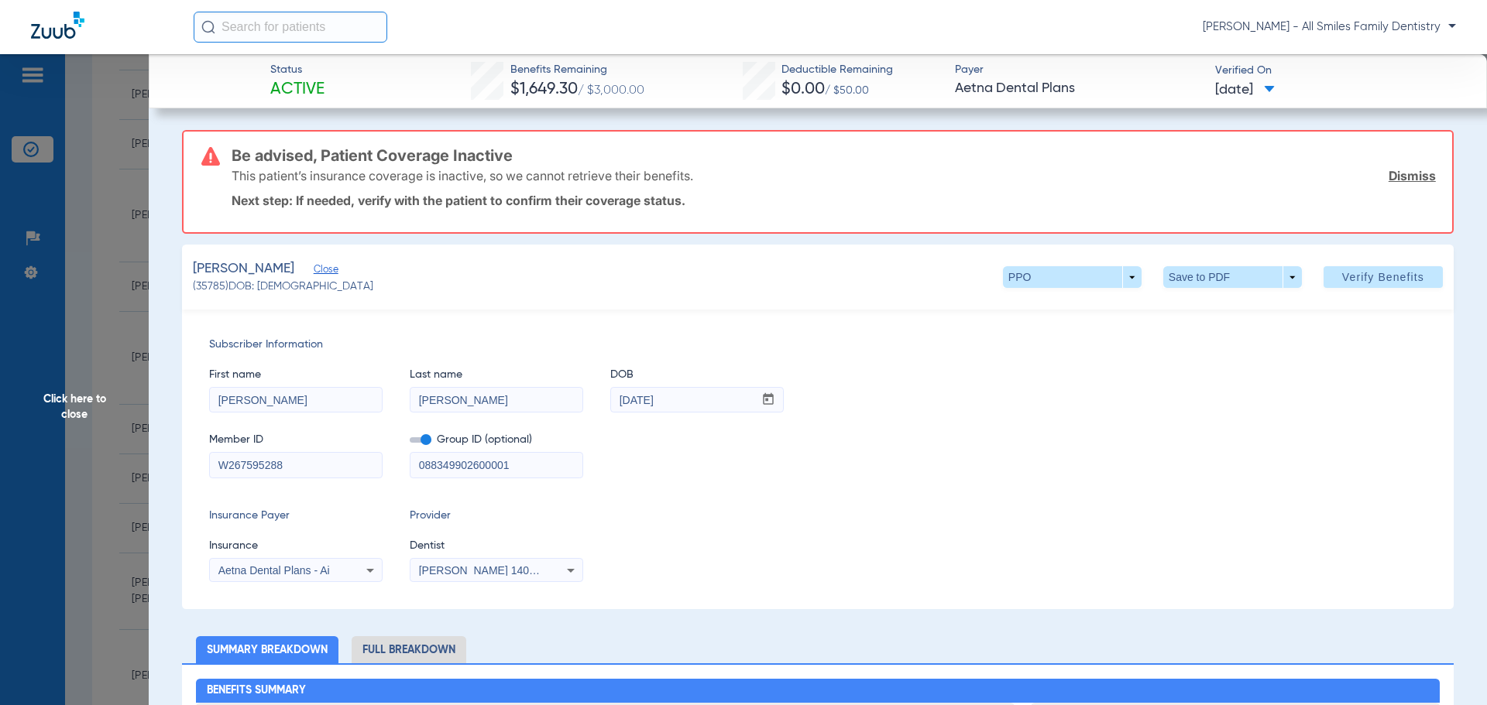
drag, startPoint x: 290, startPoint y: 468, endPoint x: 192, endPoint y: 465, distance: 97.6
drag, startPoint x: 517, startPoint y: 470, endPoint x: 345, endPoint y: 472, distance: 171.9
click at [345, 471] on div "Member ID W267595288 Group ID (optional) 088349902600001" at bounding box center [817, 448] width 1217 height 60
drag, startPoint x: 1366, startPoint y: 285, endPoint x: 856, endPoint y: 278, distance: 509.6
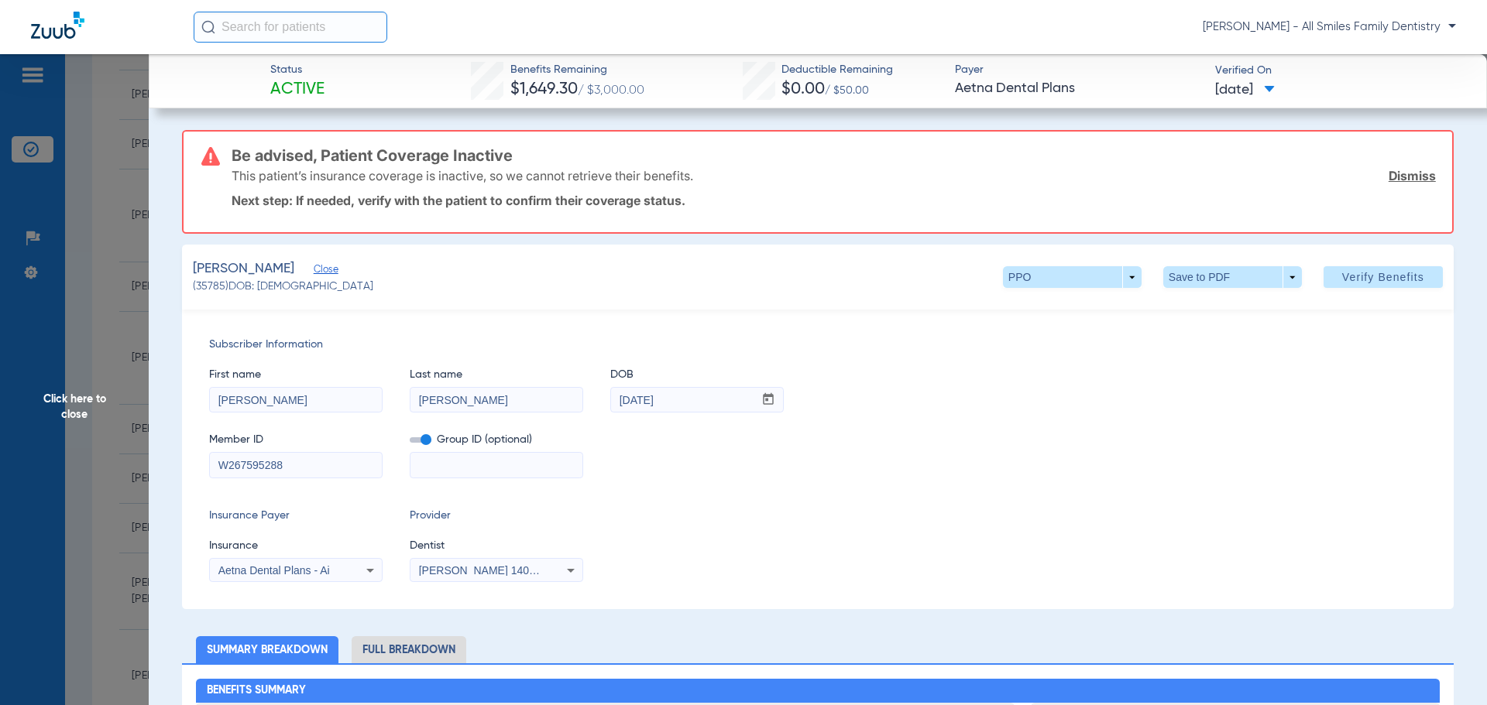
click at [1361, 285] on span at bounding box center [1382, 277] width 119 height 37
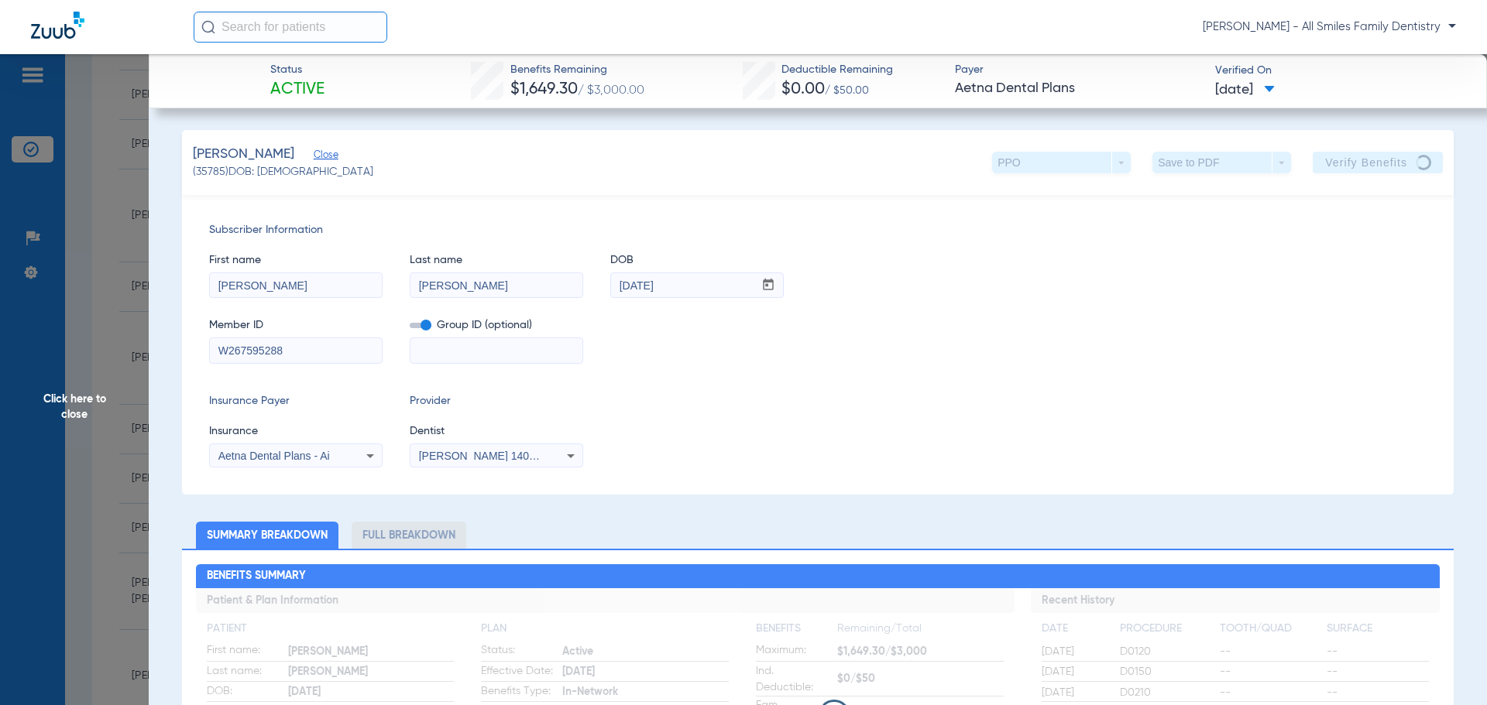
click at [80, 402] on span "Click here to close" at bounding box center [74, 406] width 149 height 705
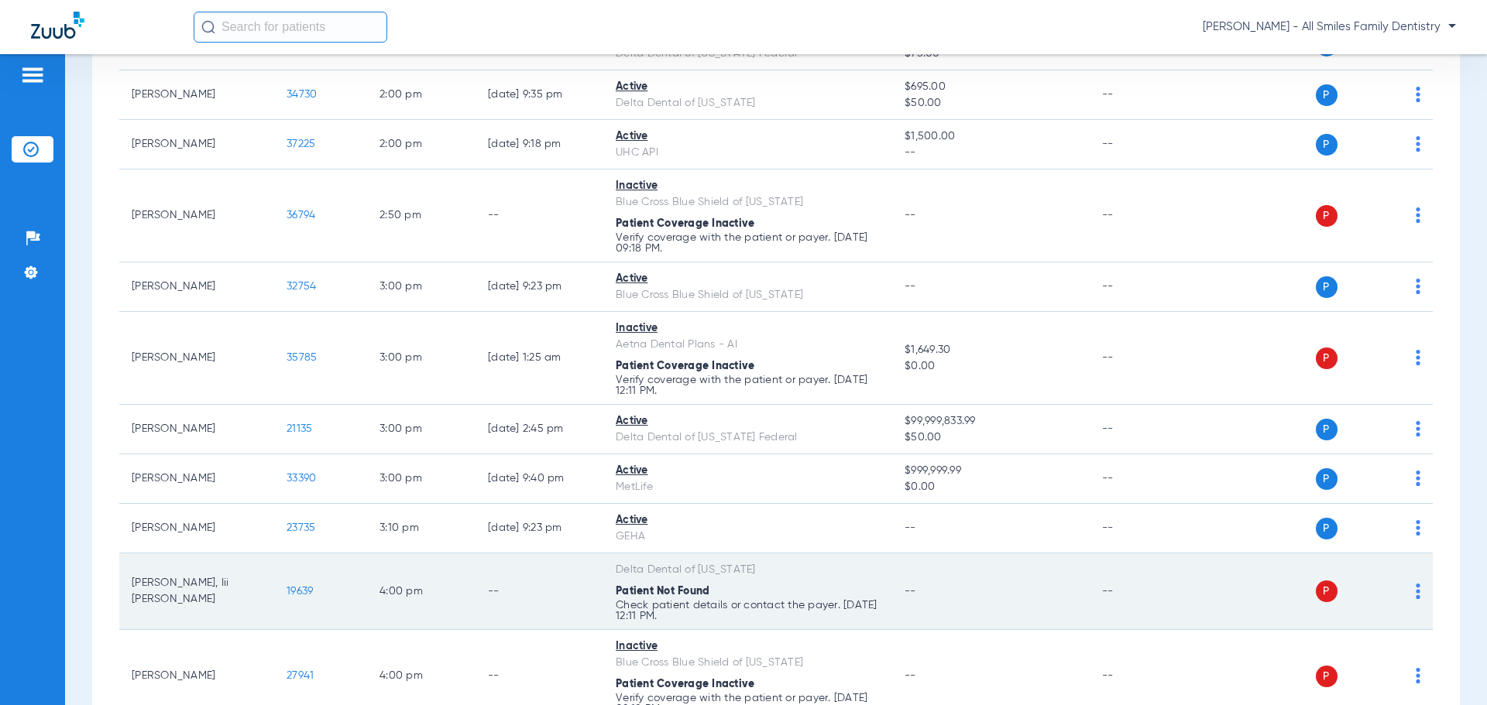
click at [1410, 587] on td "P S" at bounding box center [1313, 592] width 239 height 77
click at [1416, 586] on img at bounding box center [1418, 591] width 5 height 15
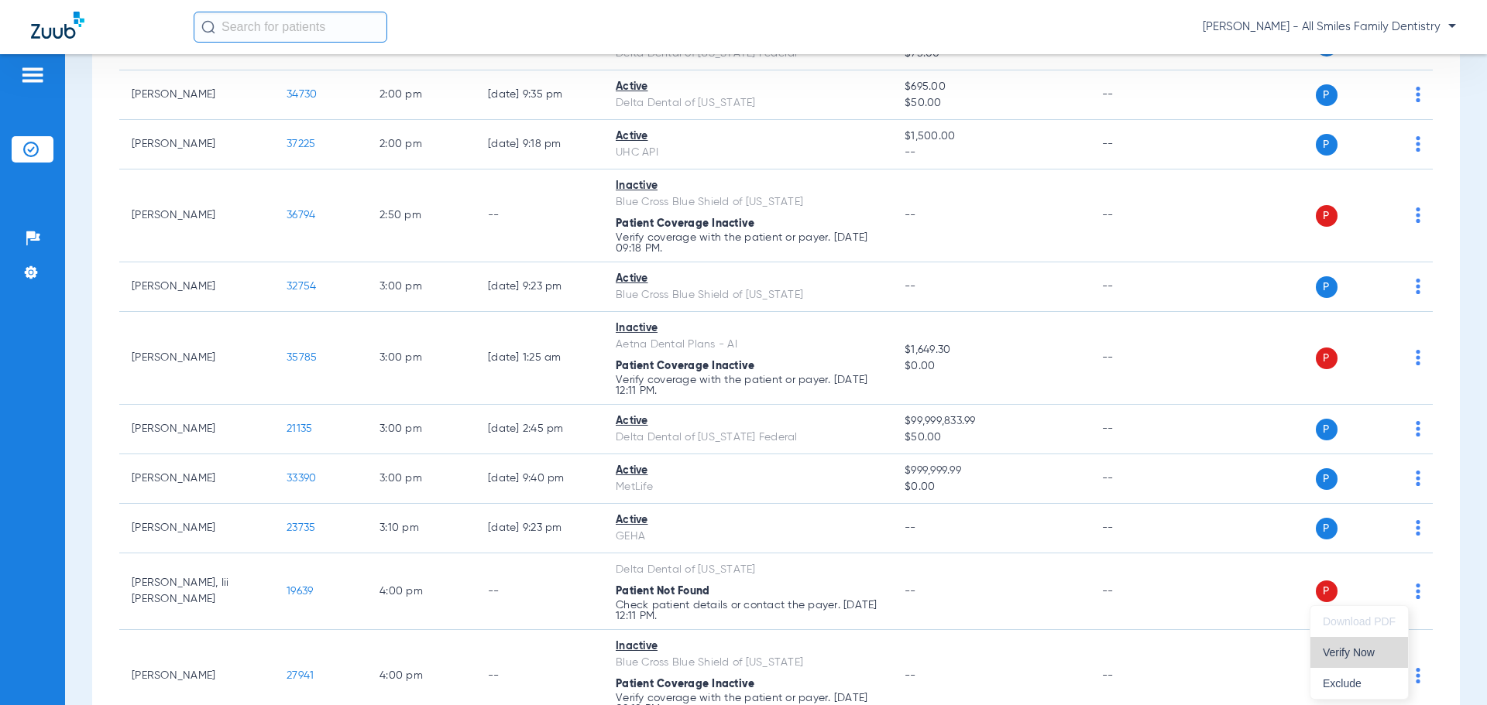
click at [1364, 657] on span "Verify Now" at bounding box center [1359, 652] width 73 height 11
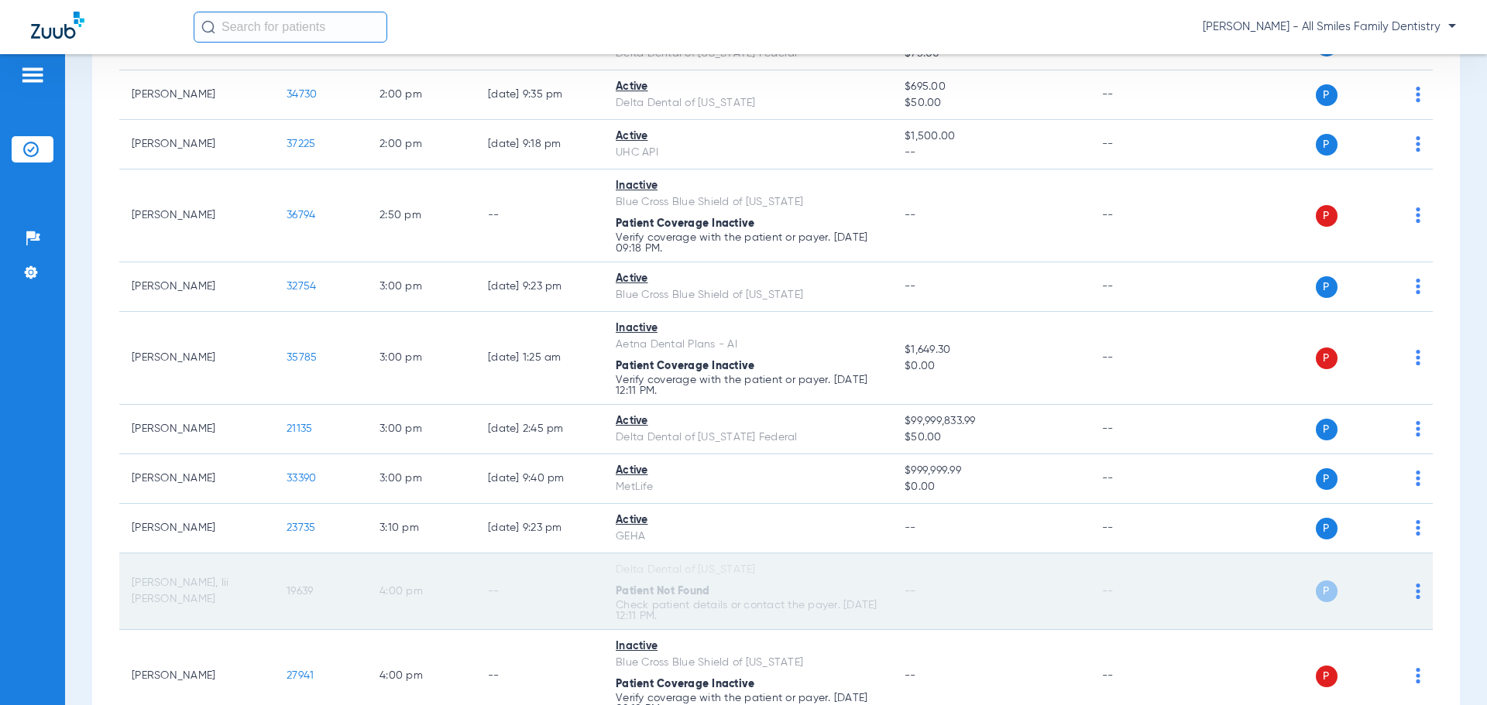
click at [302, 589] on span "19639" at bounding box center [300, 591] width 26 height 11
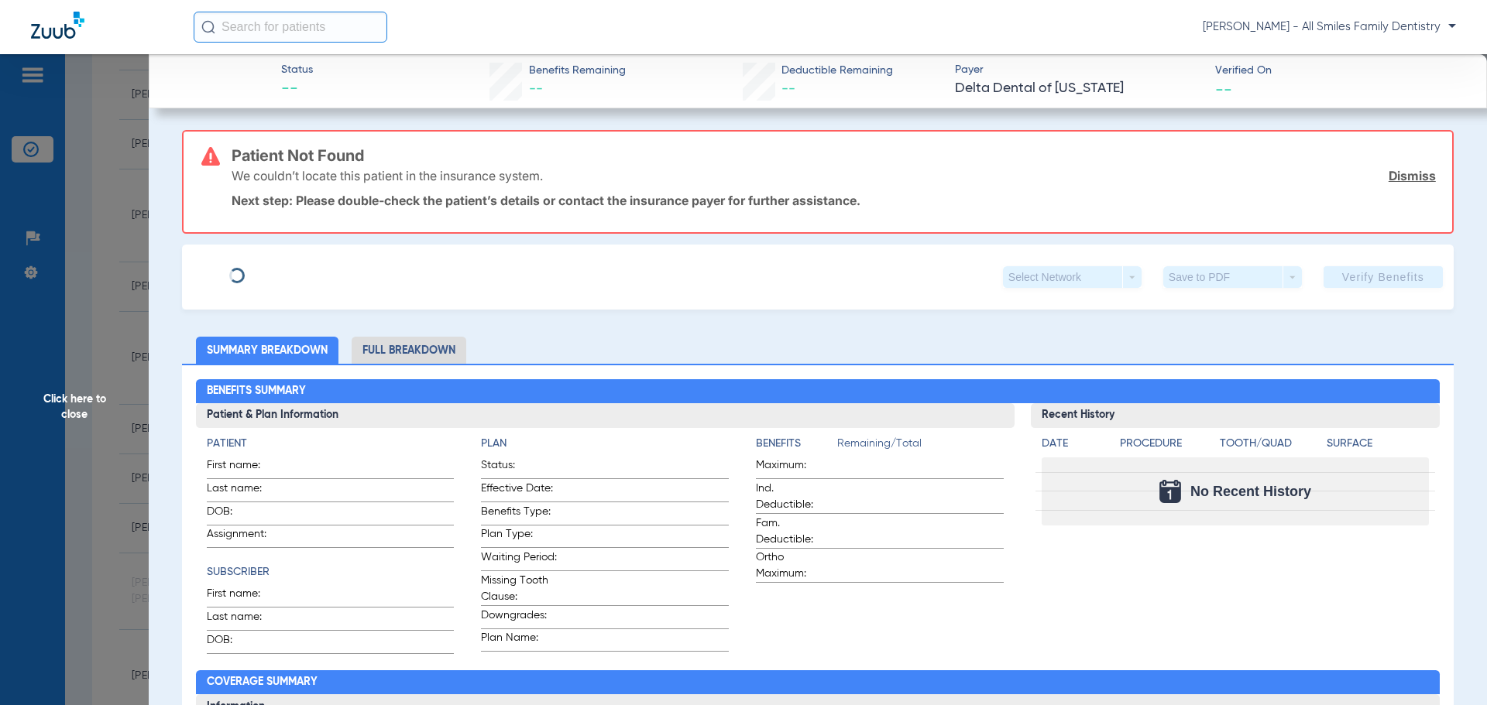
type input "[PERSON_NAME]"
type input "[DATE]"
type input "408472041"
type input "40771002"
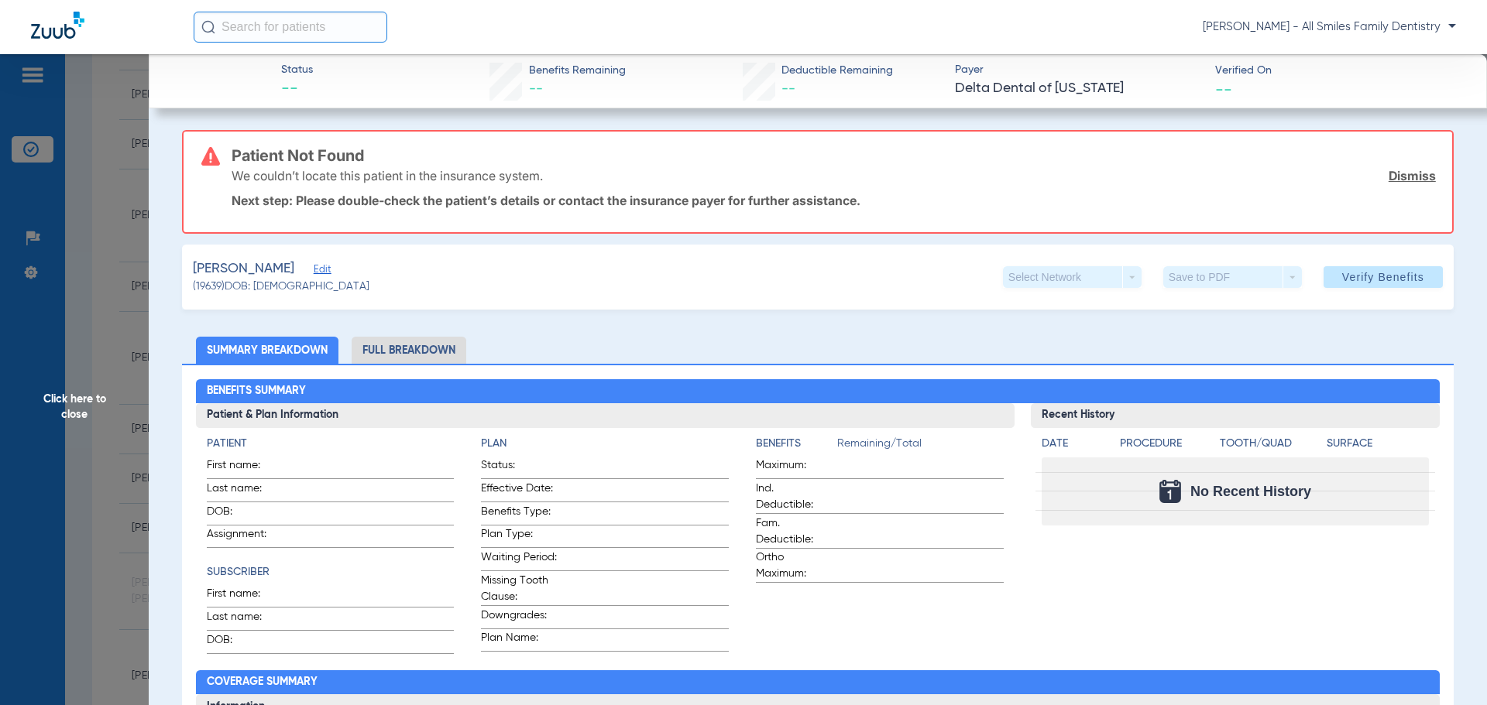
click at [361, 269] on div "[PERSON_NAME] Edit (19639) DOB: [DEMOGRAPHIC_DATA] Select Network arrow_drop_do…" at bounding box center [817, 277] width 1271 height 65
click at [328, 269] on span "Edit" at bounding box center [321, 271] width 14 height 15
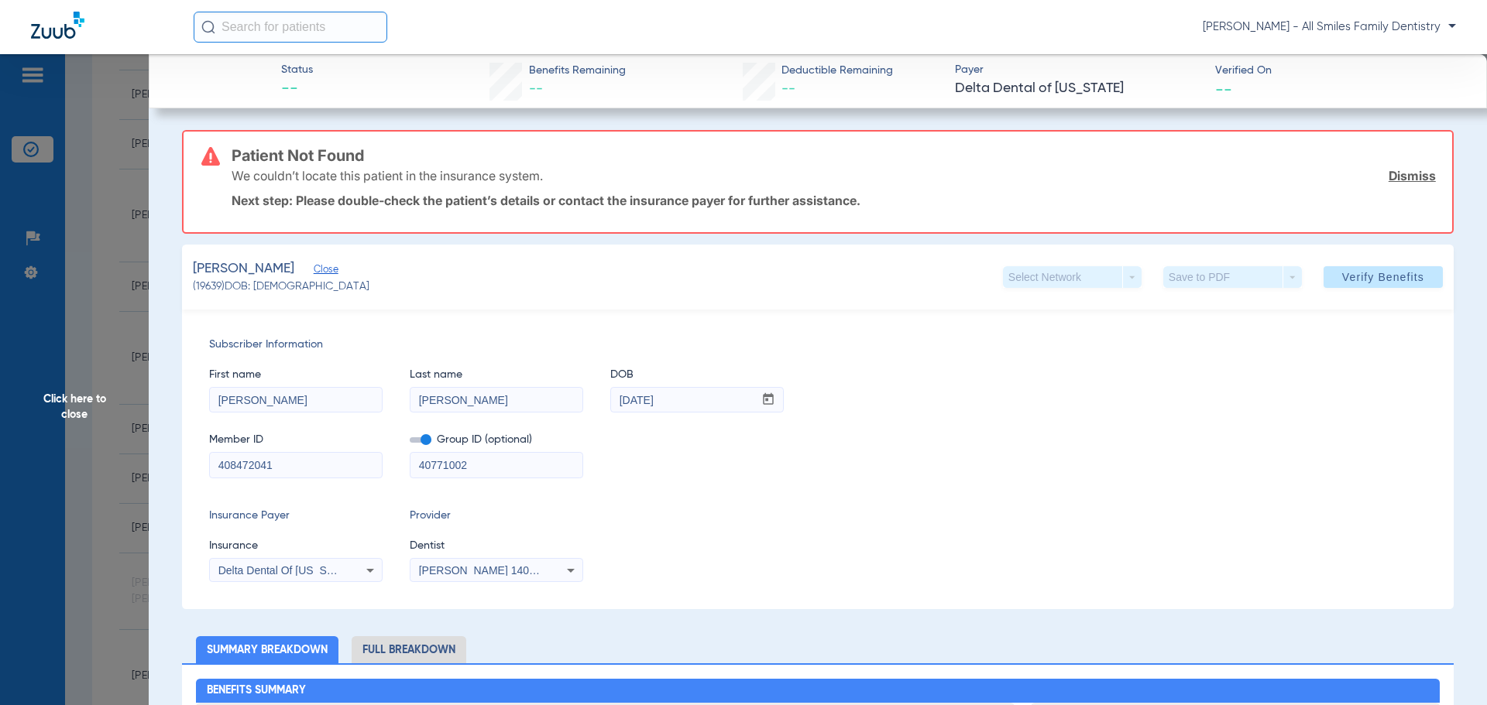
drag, startPoint x: 310, startPoint y: 468, endPoint x: 125, endPoint y: 468, distance: 184.3
type input "411874786"
click at [1371, 285] on span at bounding box center [1382, 277] width 119 height 37
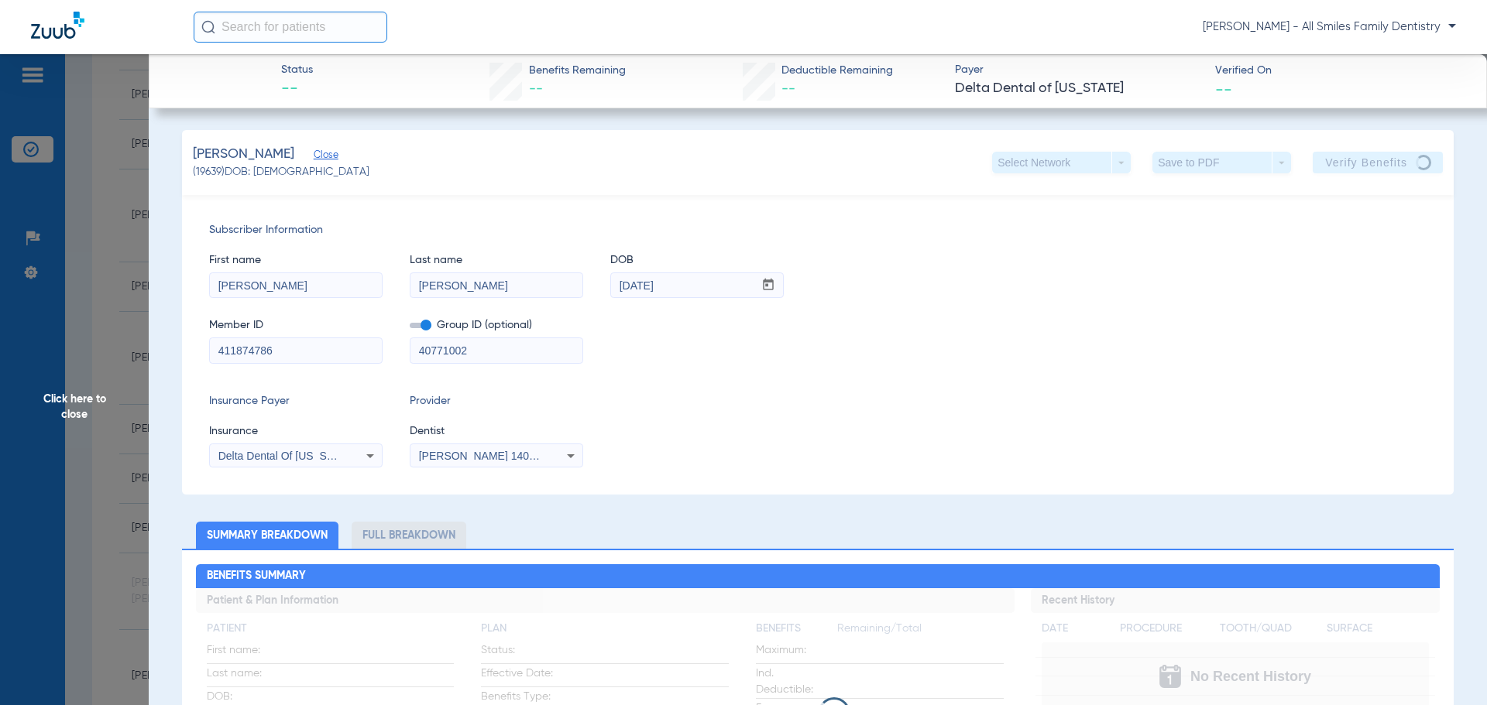
drag, startPoint x: 475, startPoint y: 358, endPoint x: 317, endPoint y: 349, distance: 158.2
click at [317, 349] on div "Member ID 411874786 Group ID (optional) 40771002" at bounding box center [817, 334] width 1217 height 60
click at [70, 407] on span "Click here to close" at bounding box center [74, 406] width 149 height 705
